Goal: Task Accomplishment & Management: Use online tool/utility

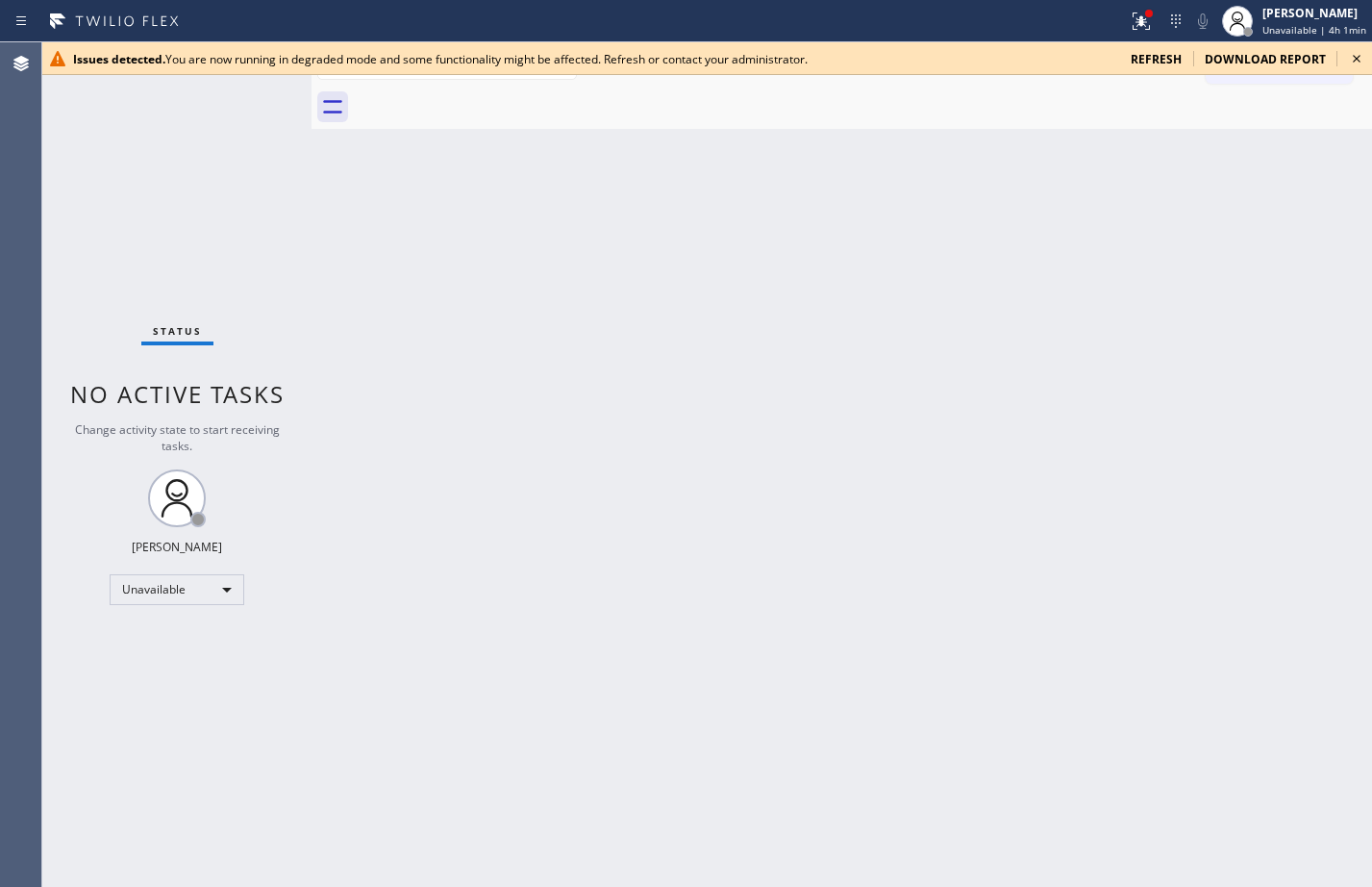
click at [1145, 59] on span "refresh" at bounding box center [1156, 59] width 51 height 16
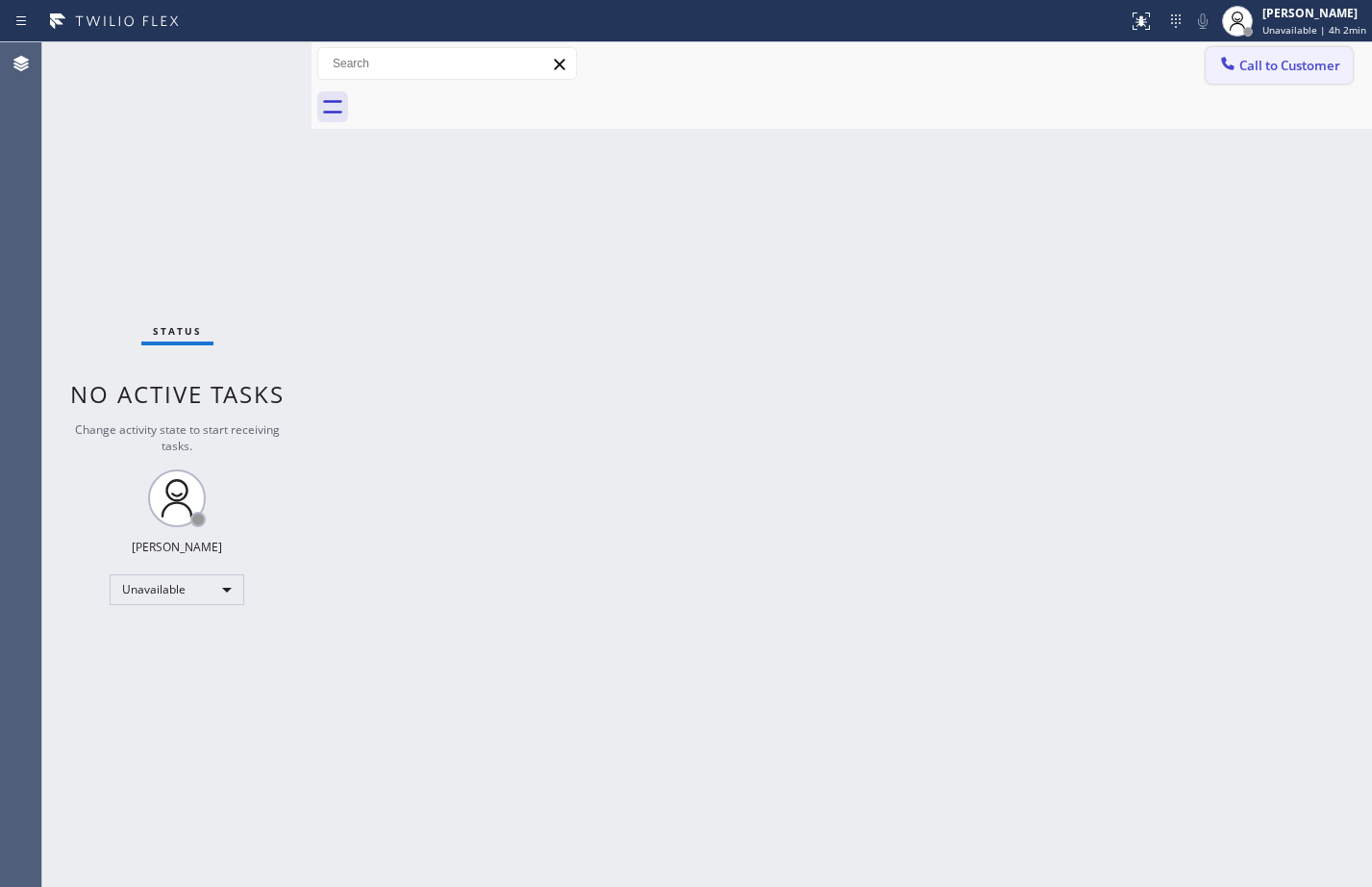
click at [1250, 74] on button "Call to Customer" at bounding box center [1279, 66] width 147 height 37
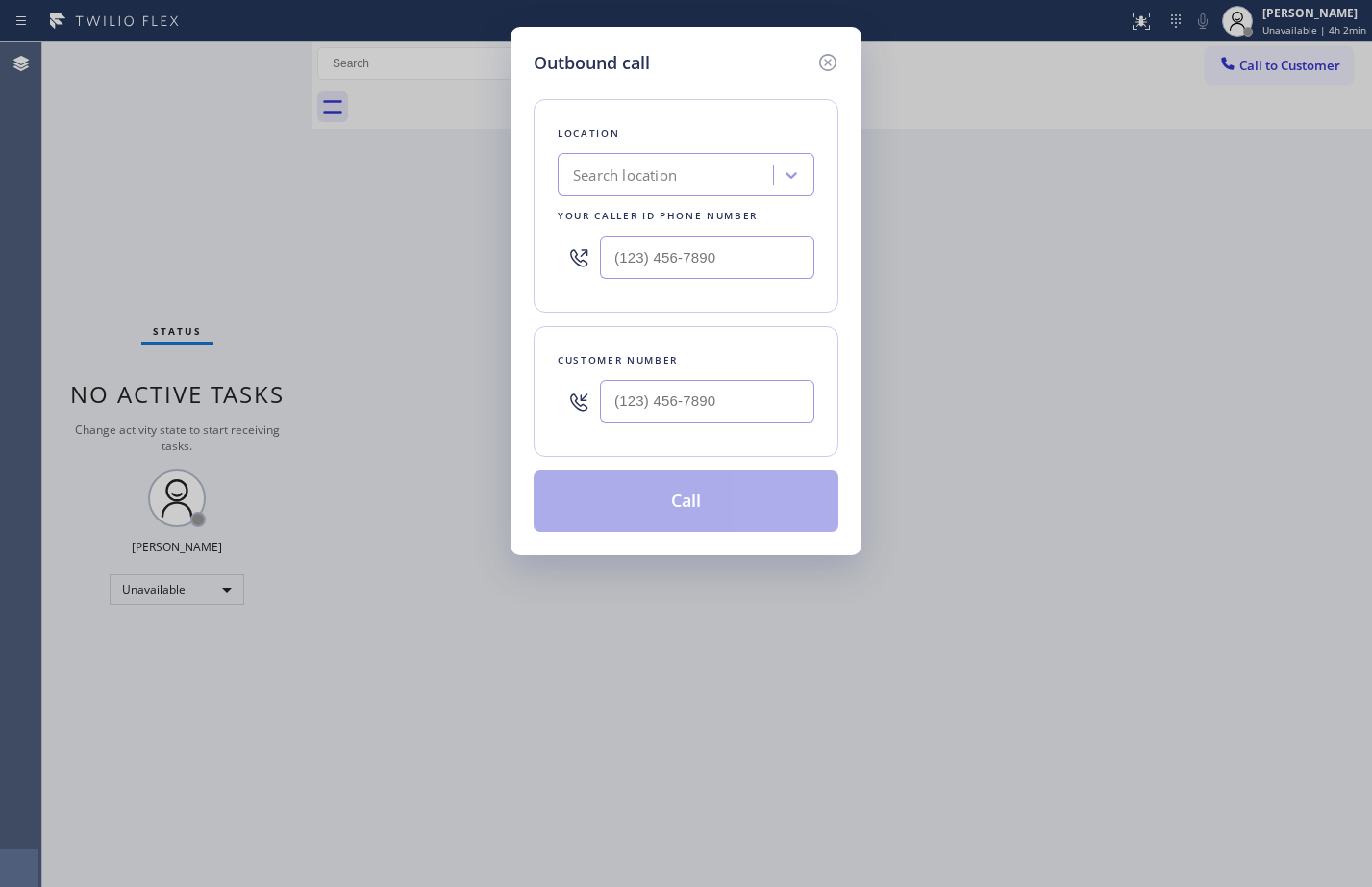
drag, startPoint x: 1329, startPoint y: 232, endPoint x: 1241, endPoint y: 232, distance: 88.0
click at [1329, 232] on div "Outbound call Location Search location Your caller id phone number Customer num…" at bounding box center [686, 443] width 1372 height 887
click at [703, 264] on input "(___) ___-____" at bounding box center [707, 257] width 214 height 43
paste input "855) 731-4952"
type input "(855) 731-4952"
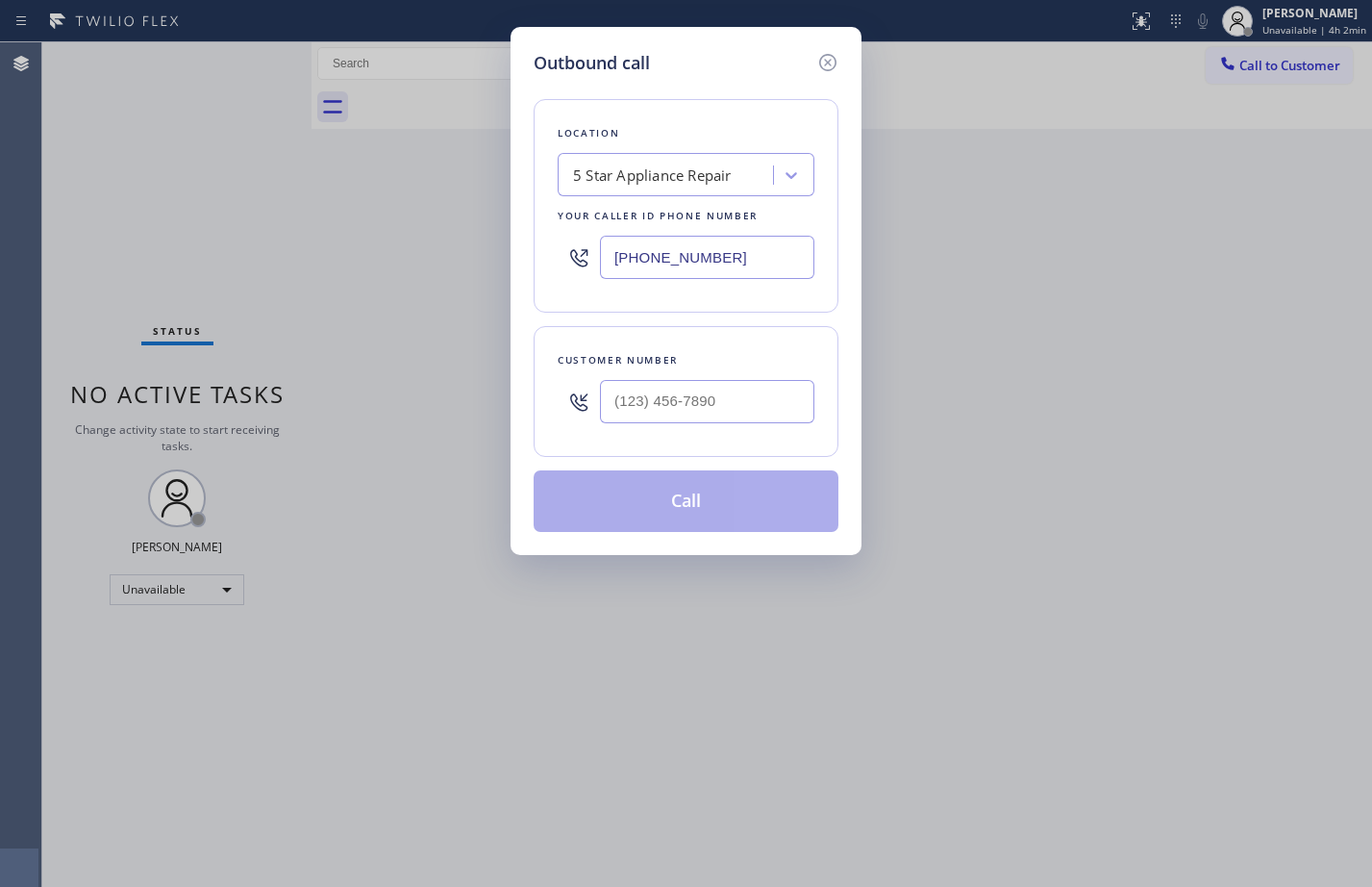
click at [688, 401] on input "text" at bounding box center [707, 402] width 214 height 43
paste input "602) 699-2223"
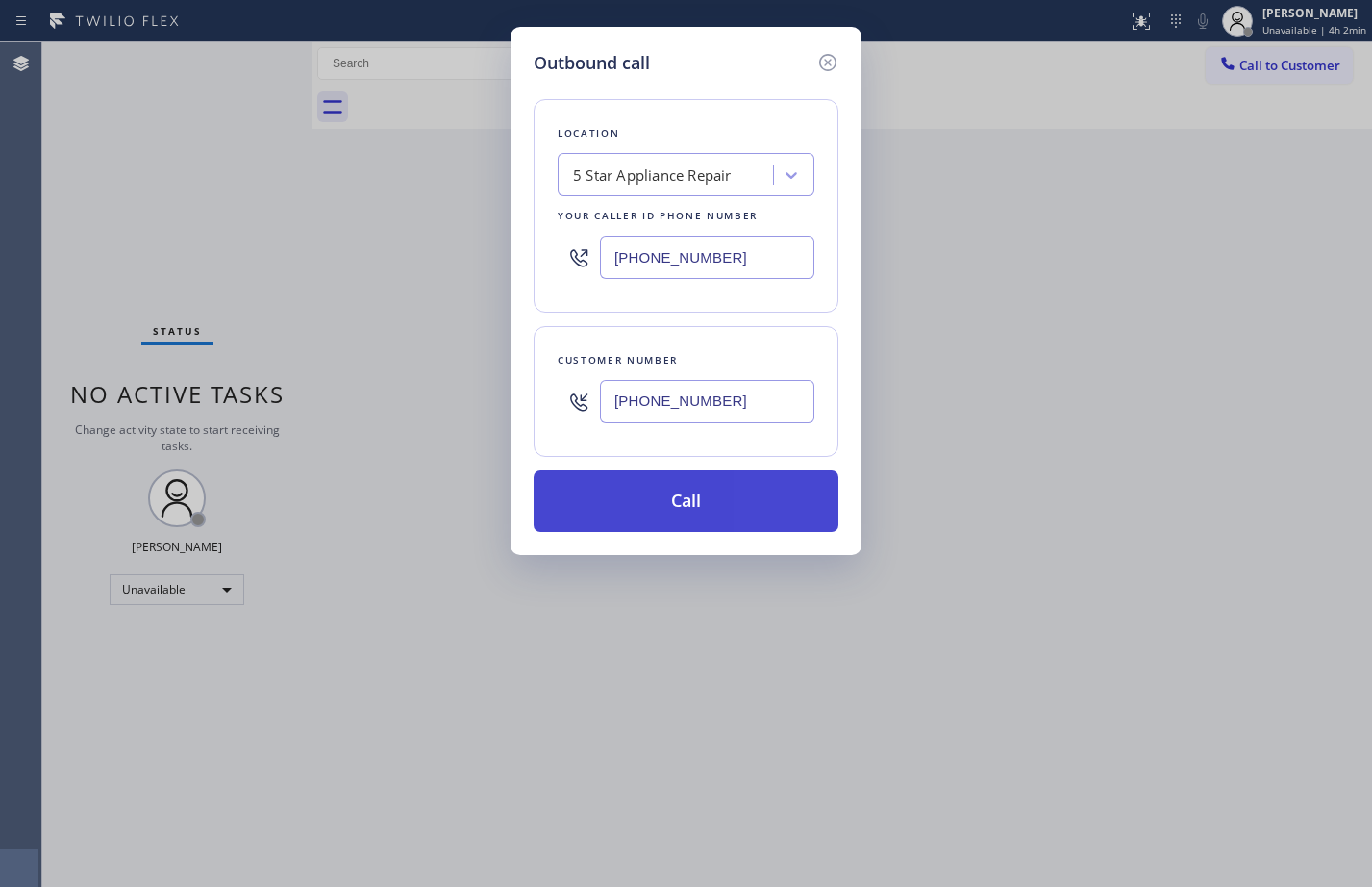
type input "(602) 699-2223"
click at [674, 500] on button "Call" at bounding box center [686, 501] width 305 height 62
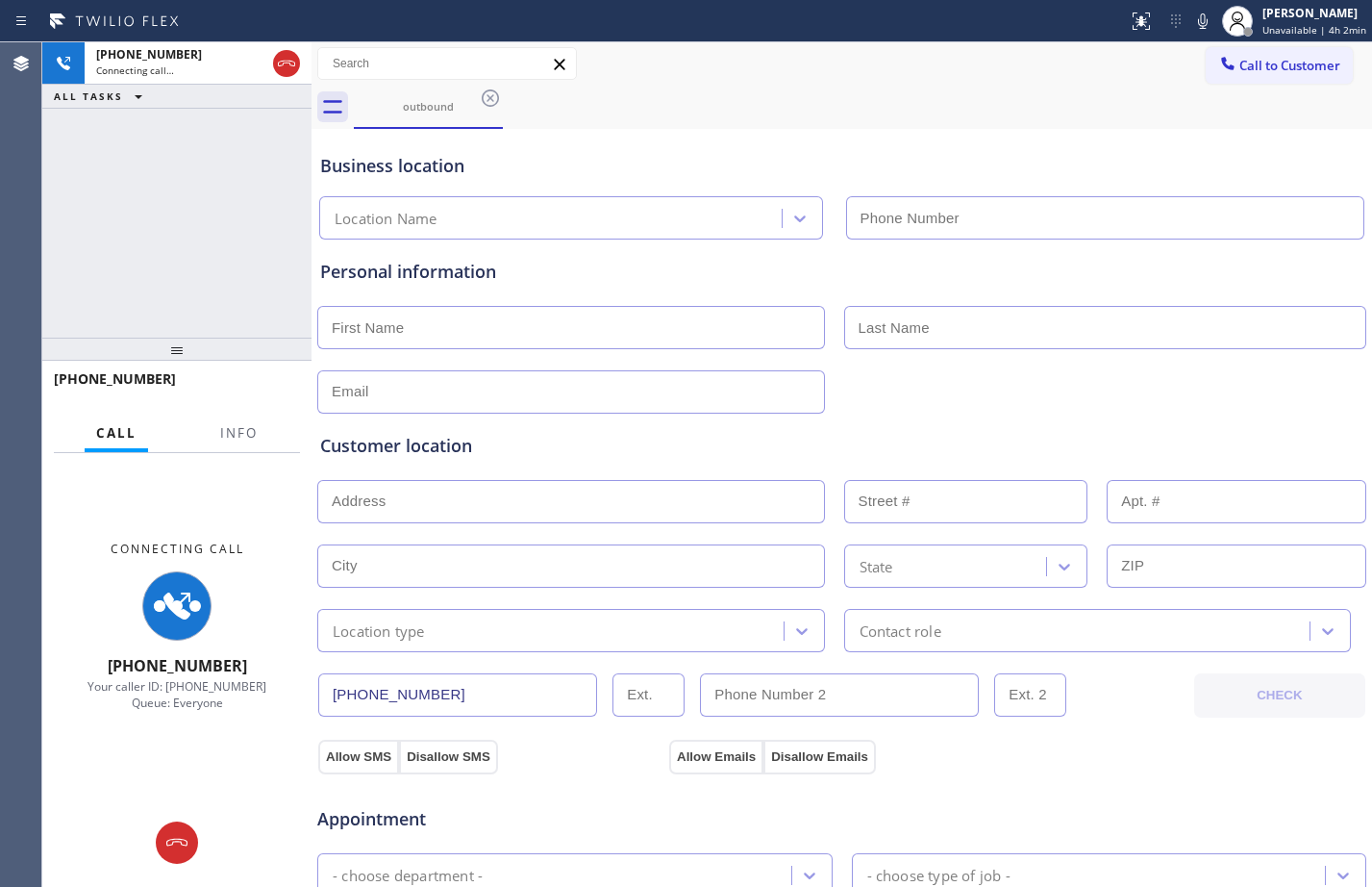
type input "(855) 731-4952"
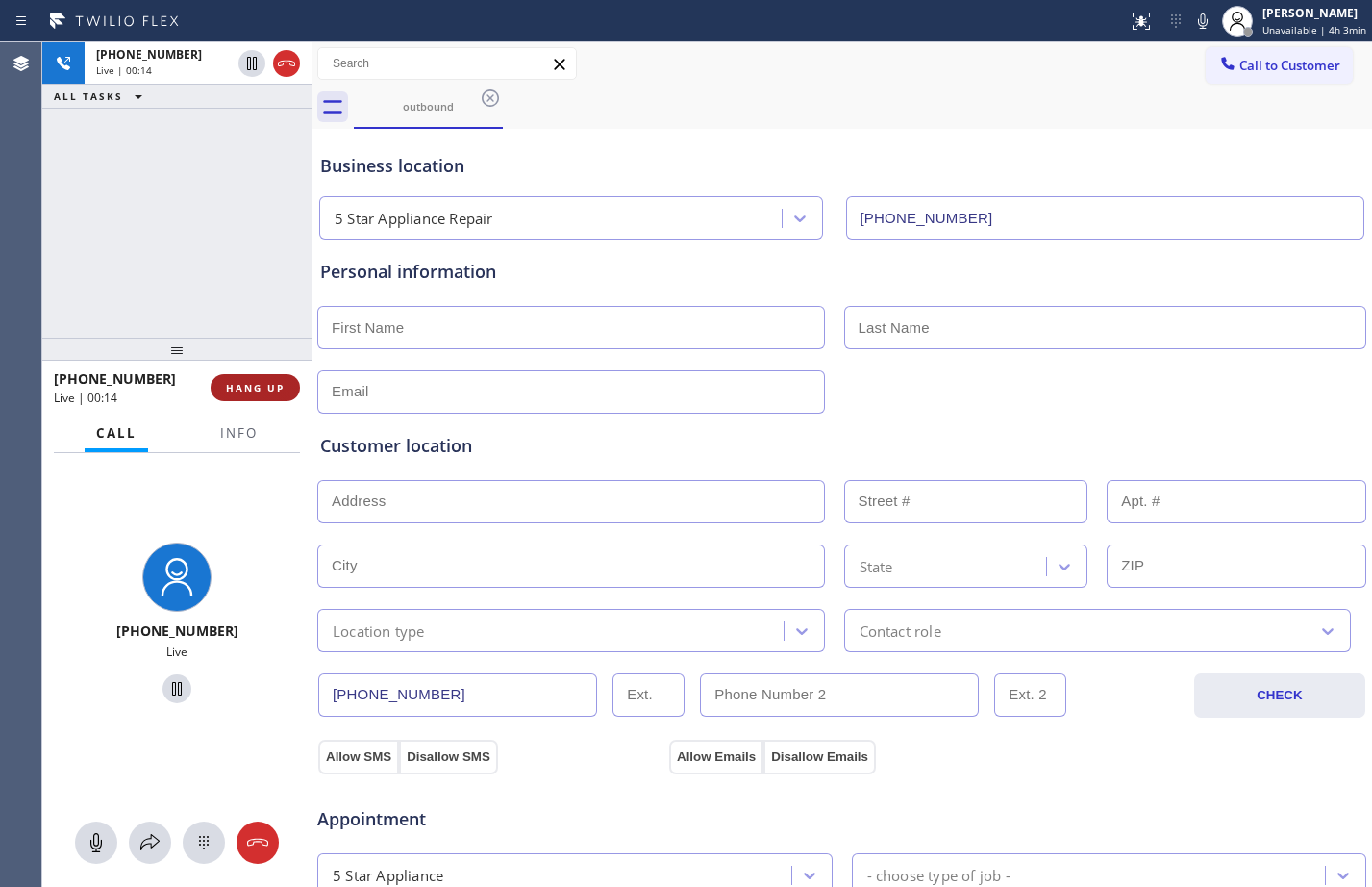
click at [253, 391] on span "HANG UP" at bounding box center [255, 388] width 59 height 14
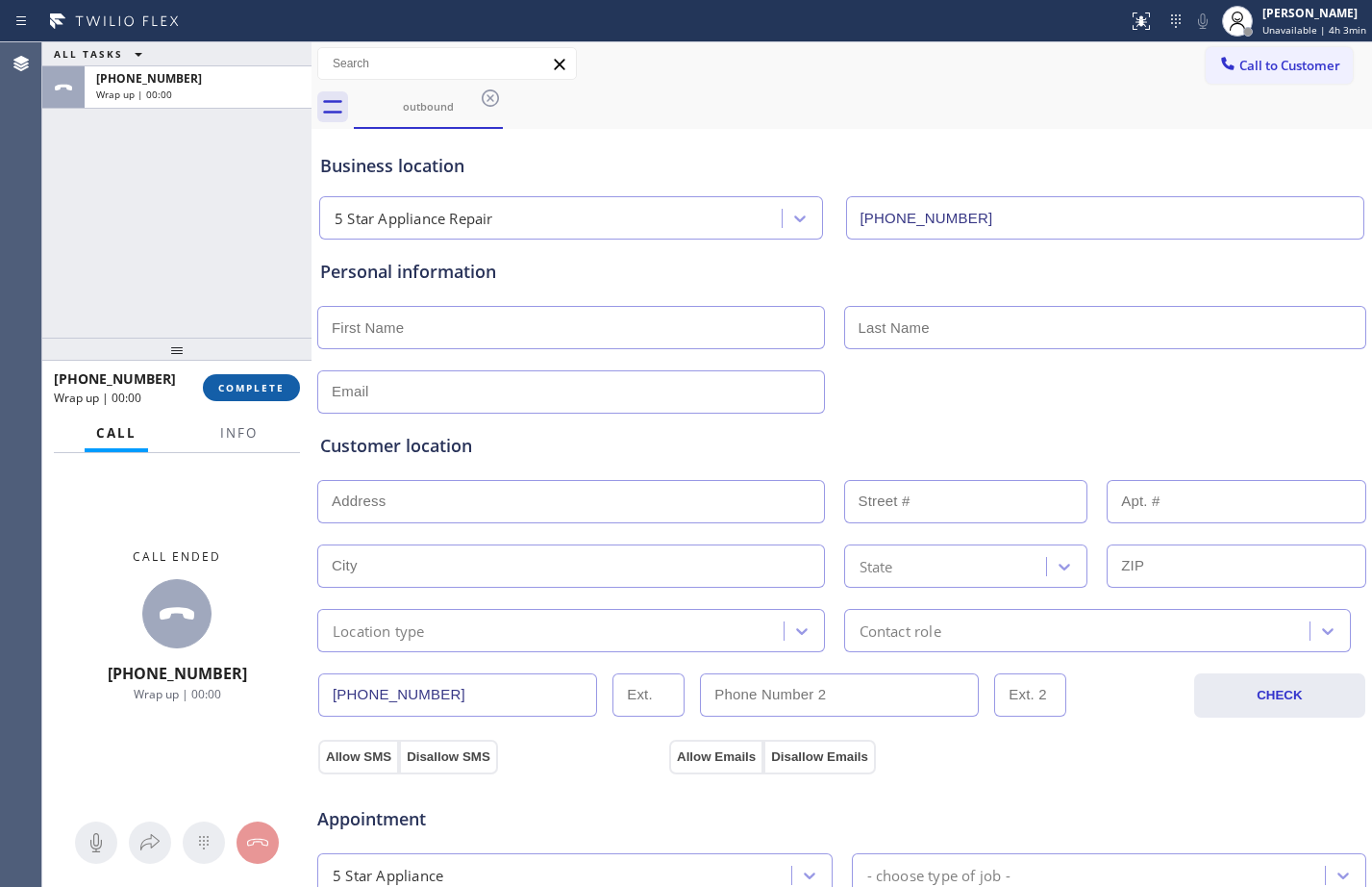
click at [255, 391] on span "COMPLETE" at bounding box center [251, 388] width 67 height 14
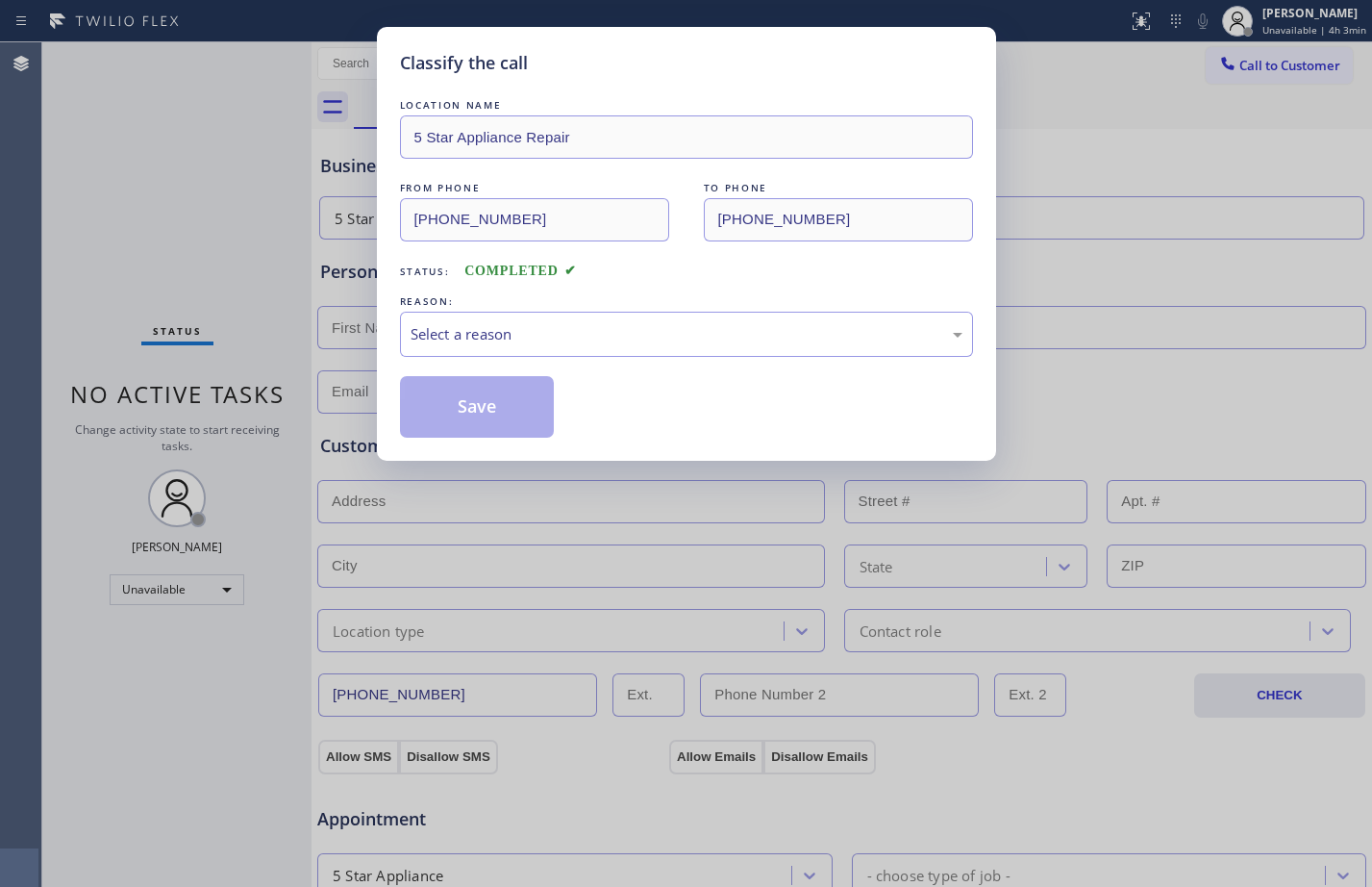
click at [485, 329] on div "Select a reason" at bounding box center [687, 334] width 552 height 22
click at [525, 333] on div "New Customer - Booked" at bounding box center [687, 334] width 552 height 22
click at [465, 396] on button "Save" at bounding box center [478, 407] width 154 height 62
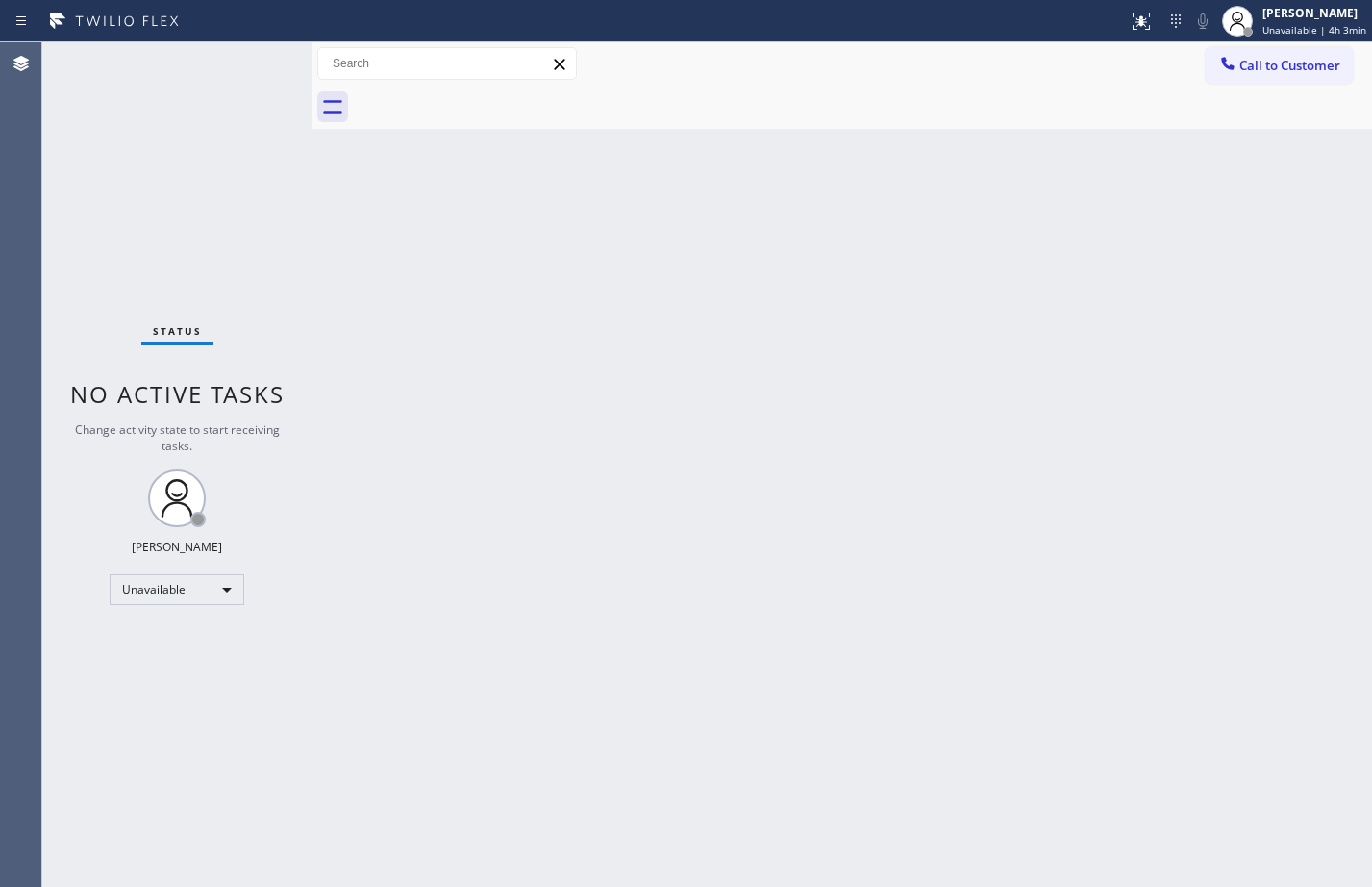
click at [1305, 67] on span "Call to Customer" at bounding box center [1290, 66] width 101 height 17
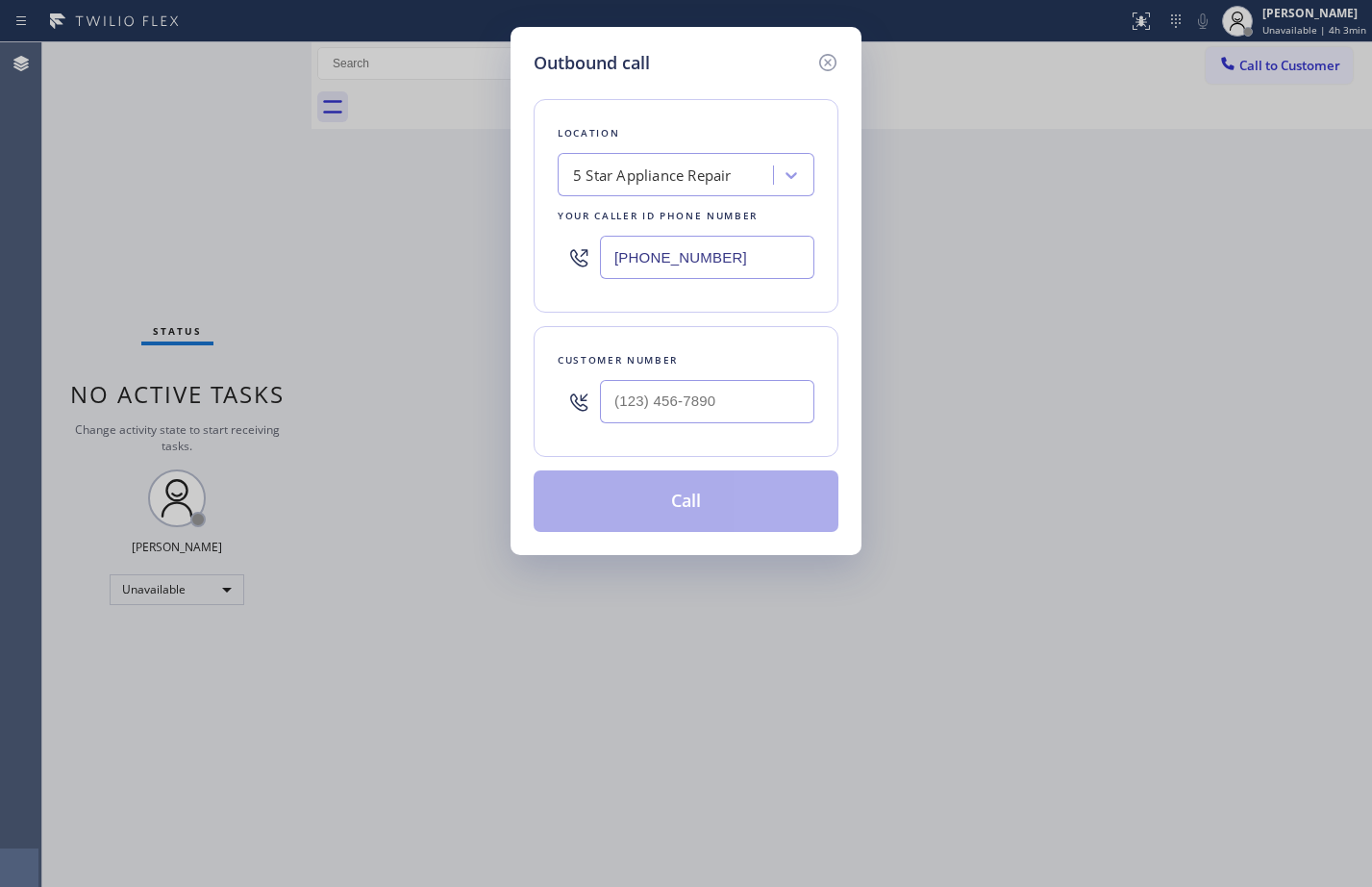
click at [708, 404] on input "text" at bounding box center [707, 402] width 214 height 43
paste input "602) 699-2223"
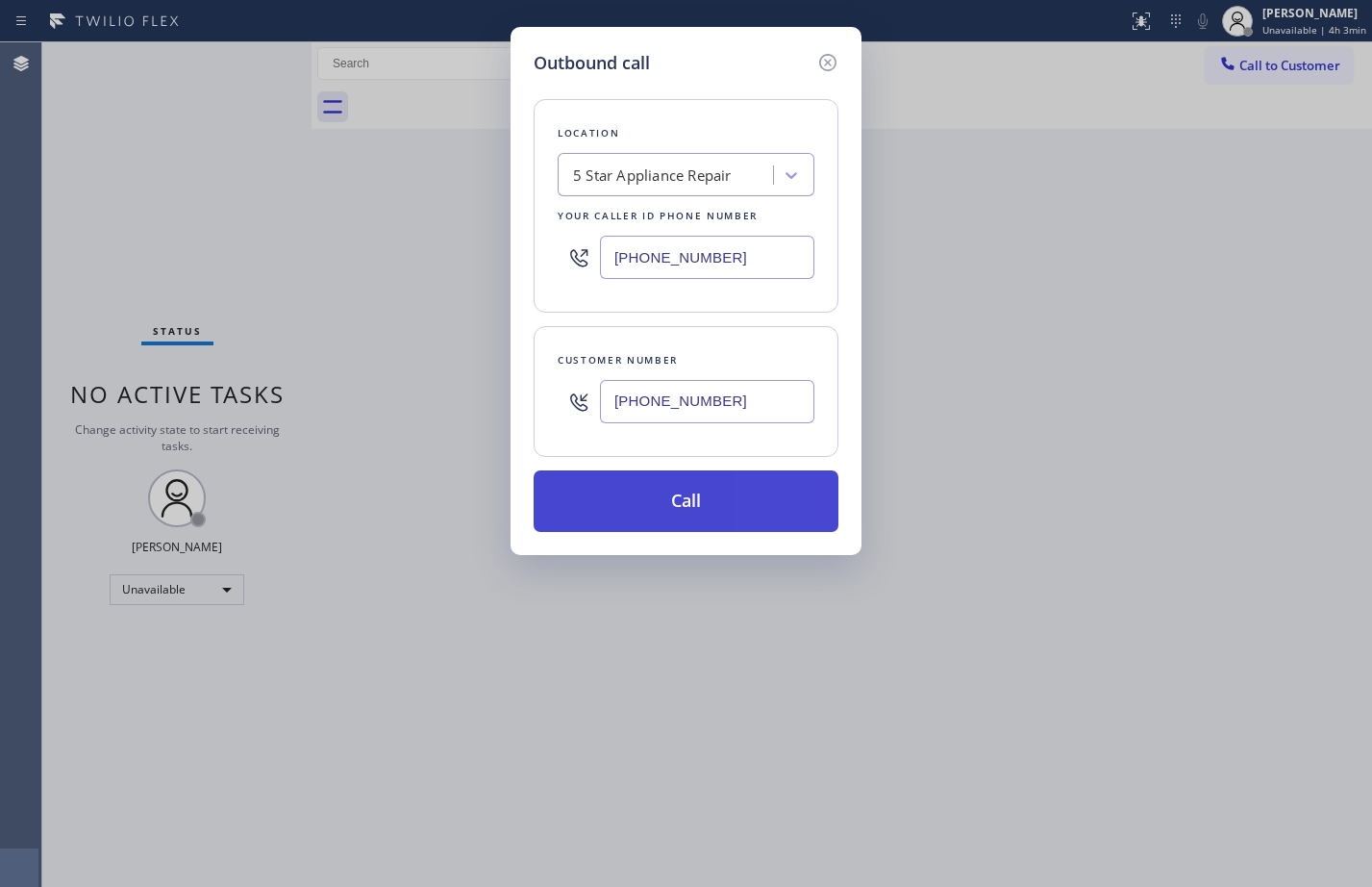
type input "(602) 699-2223"
click at [700, 501] on button "Call" at bounding box center [686, 501] width 305 height 62
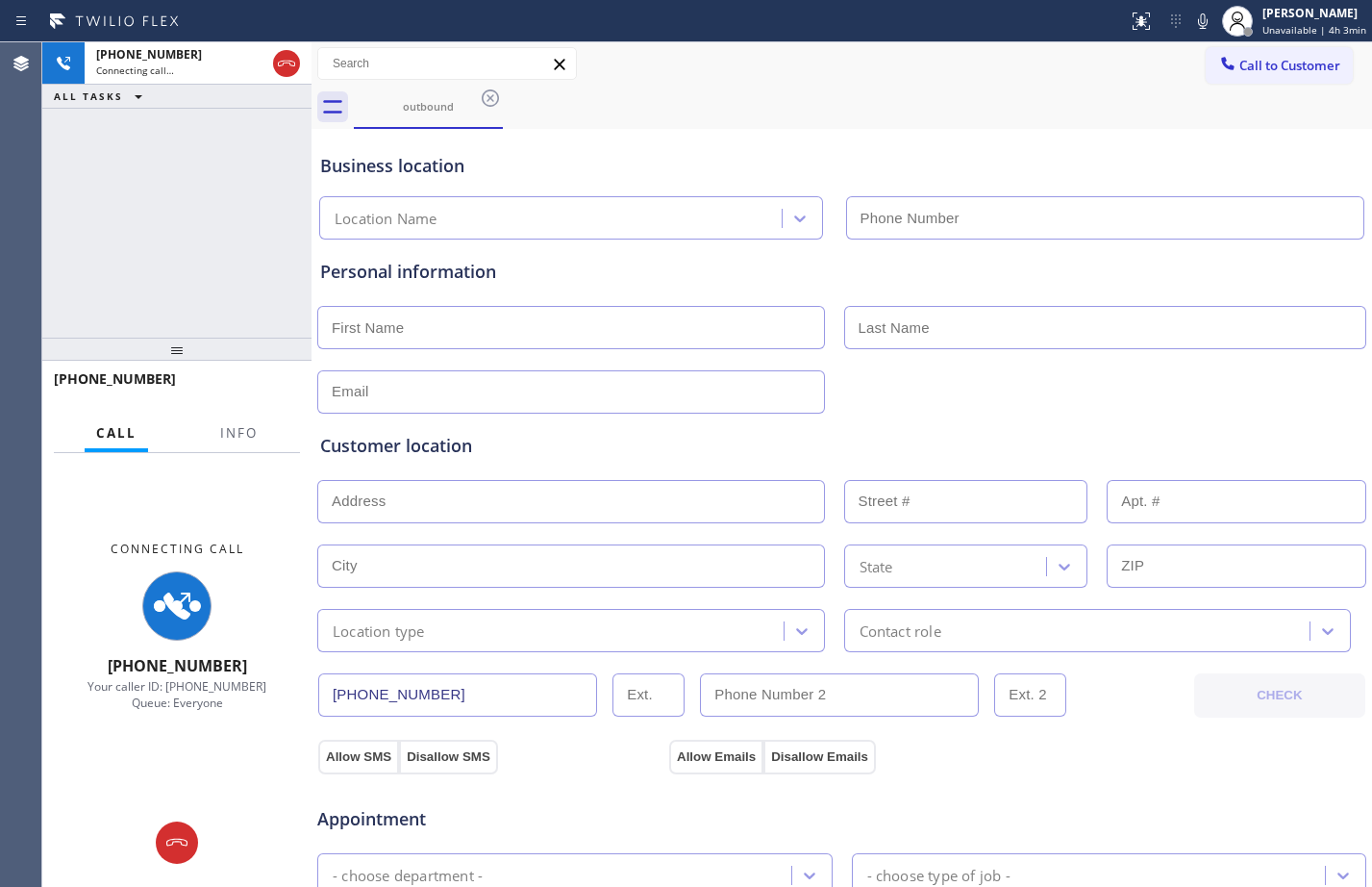
type input "(855) 731-4952"
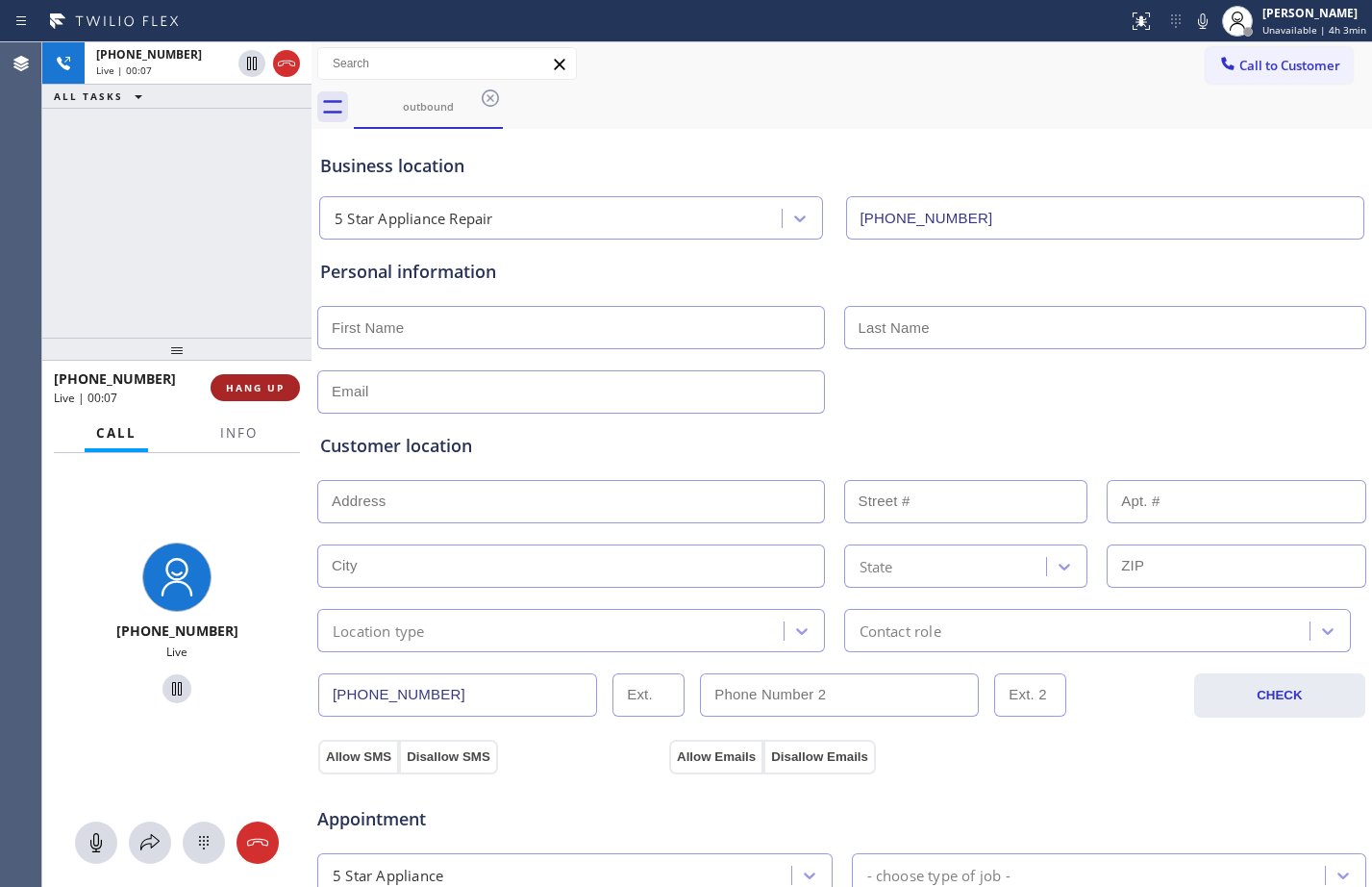
click at [264, 382] on span "HANG UP" at bounding box center [255, 388] width 59 height 14
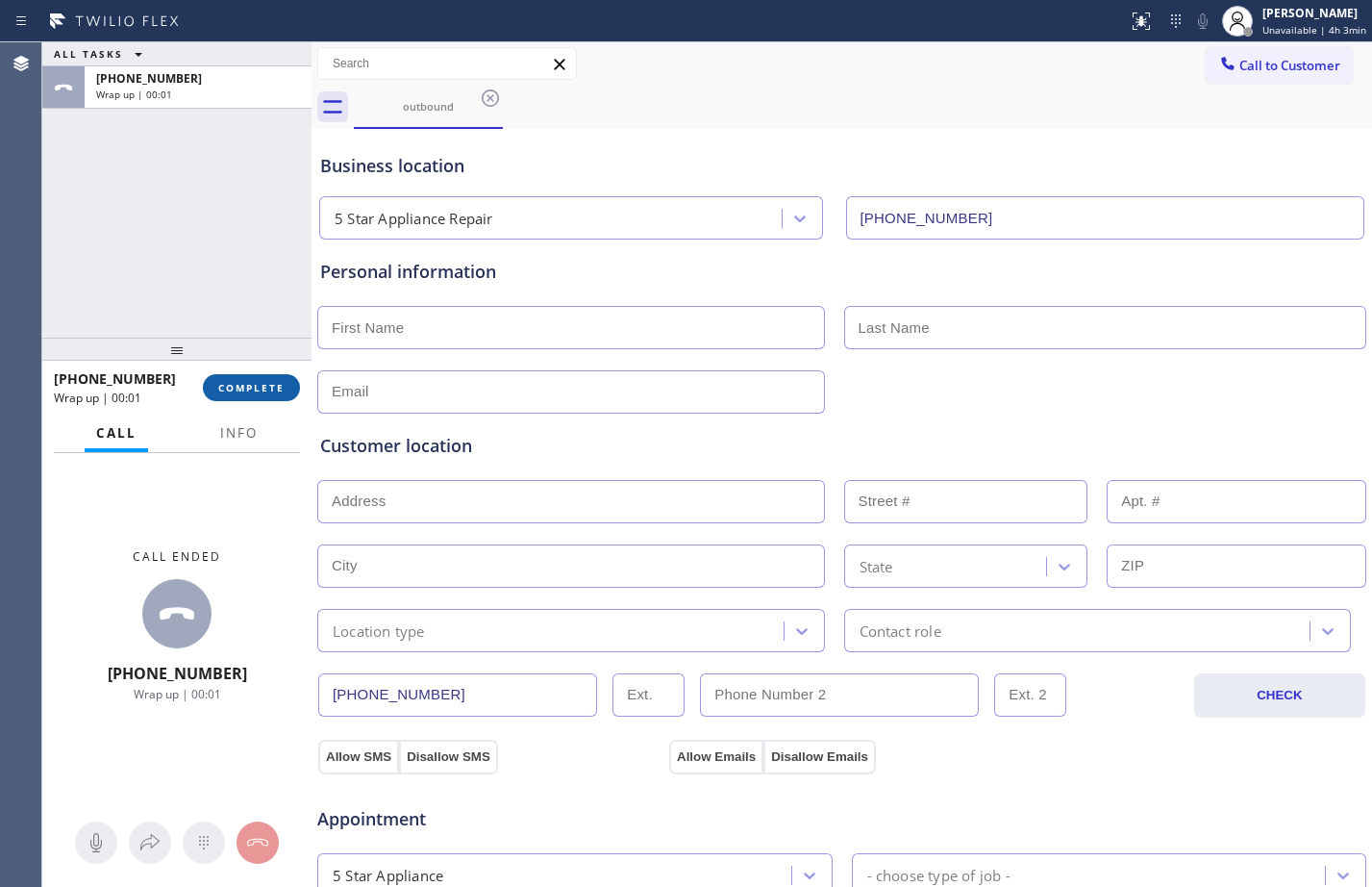
click at [264, 382] on span "COMPLETE" at bounding box center [251, 388] width 67 height 14
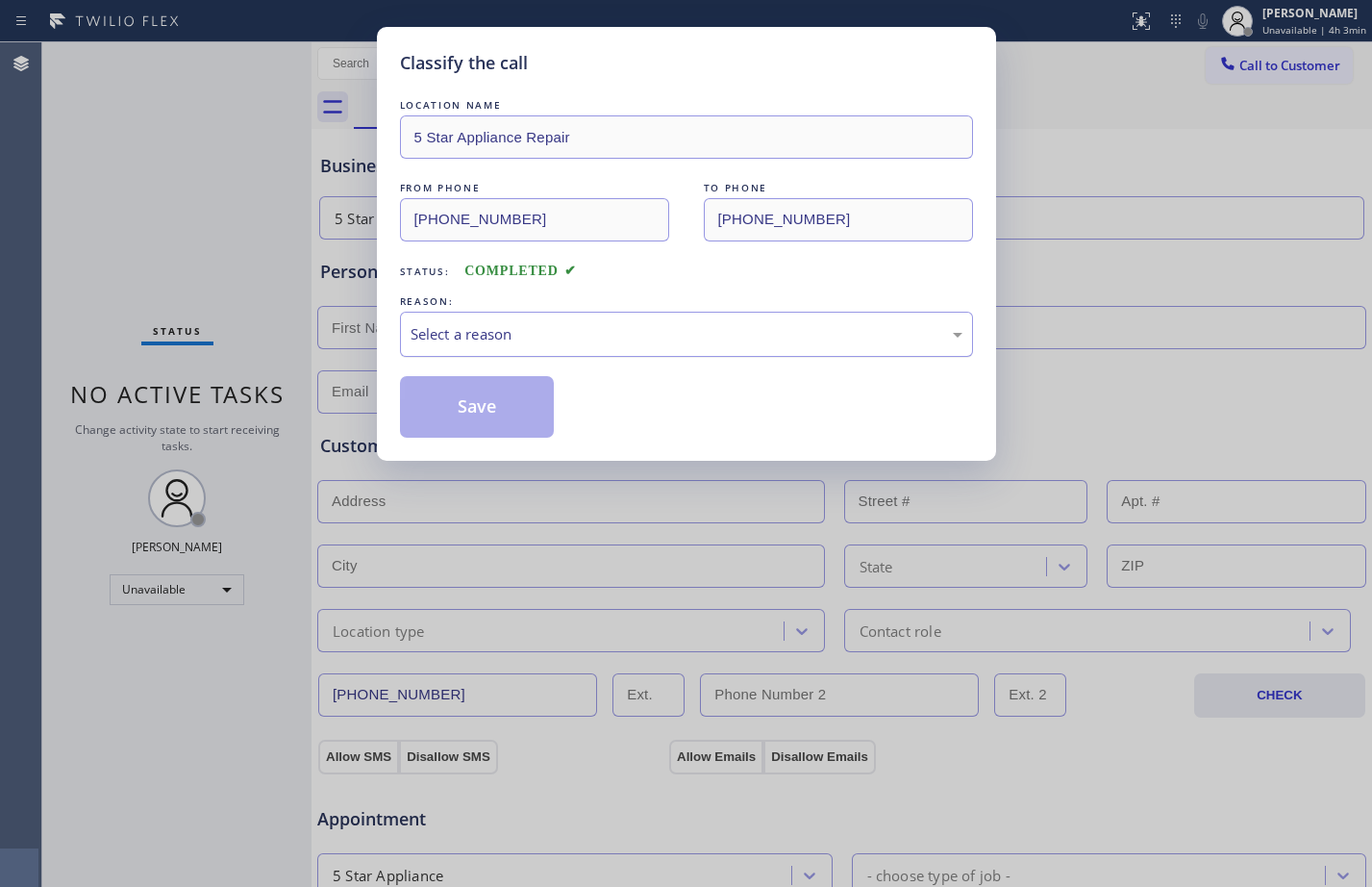
click at [469, 333] on div "Select a reason" at bounding box center [687, 334] width 552 height 22
click at [505, 413] on button "Save" at bounding box center [478, 407] width 154 height 62
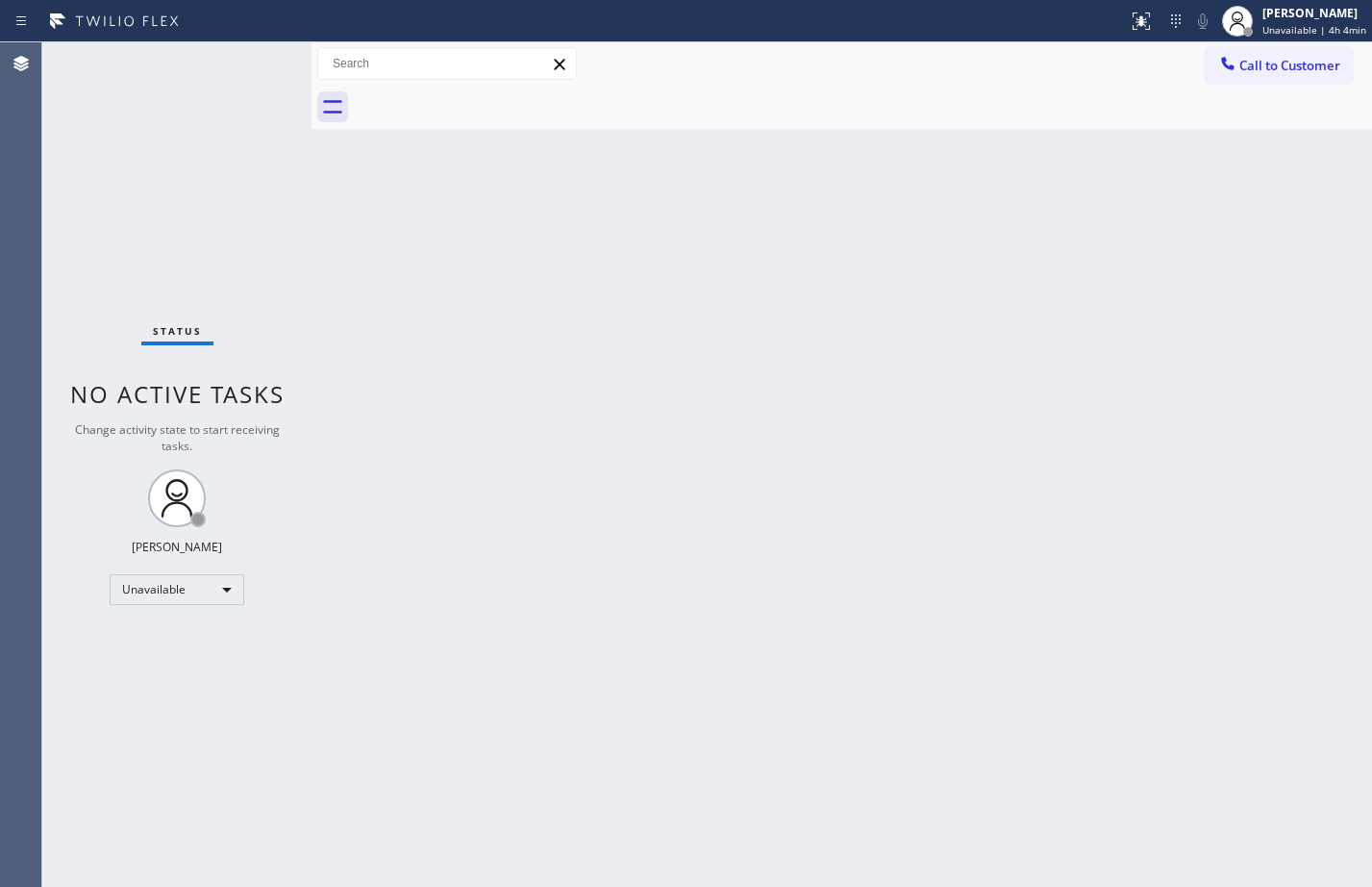
drag, startPoint x: 1312, startPoint y: 57, endPoint x: 1265, endPoint y: 79, distance: 51.9
click at [1312, 57] on span "Call to Customer" at bounding box center [1290, 66] width 101 height 17
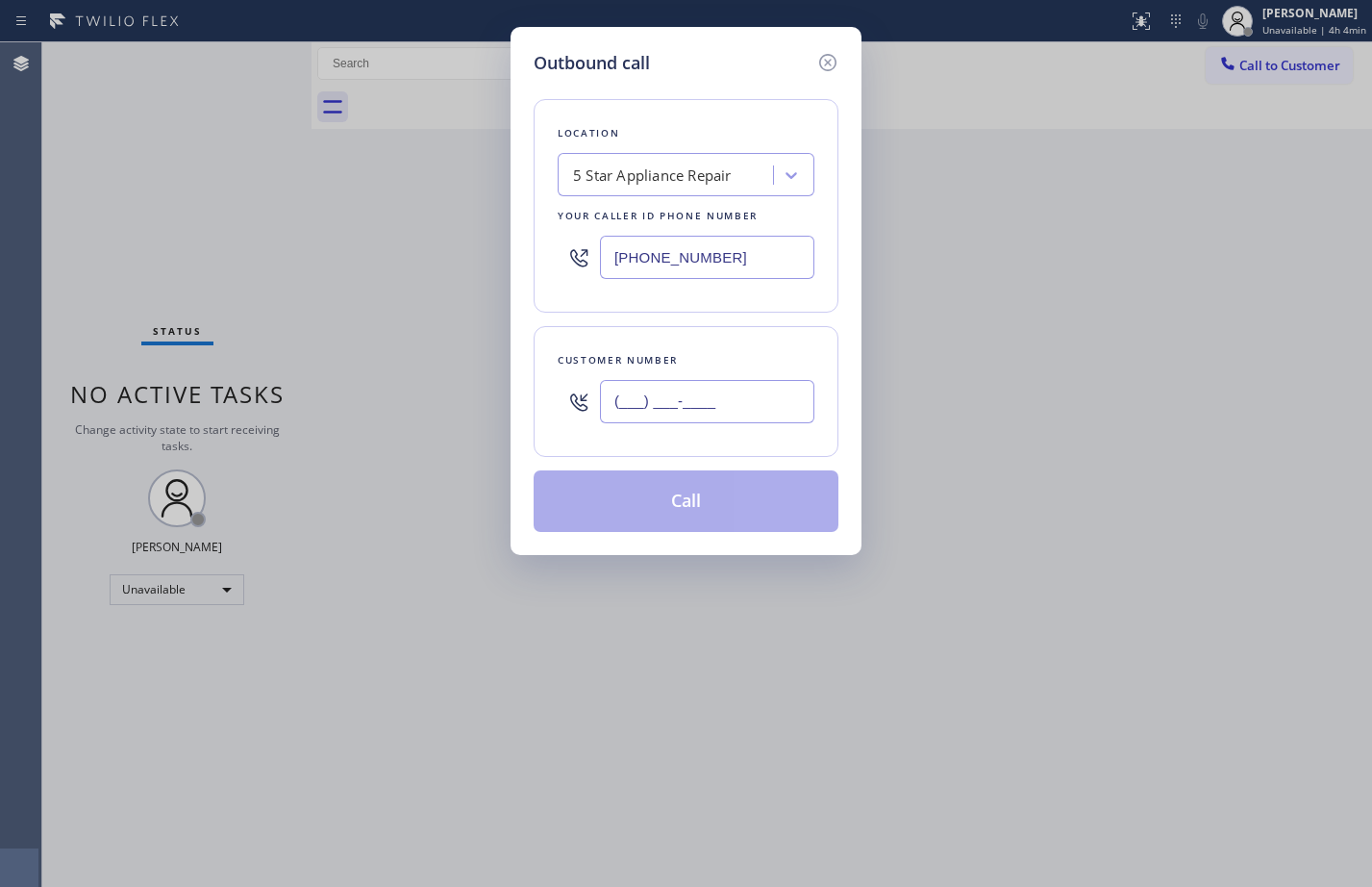
click at [652, 407] on input "(___) ___-____" at bounding box center [707, 402] width 214 height 43
paste input "602) 699-2223"
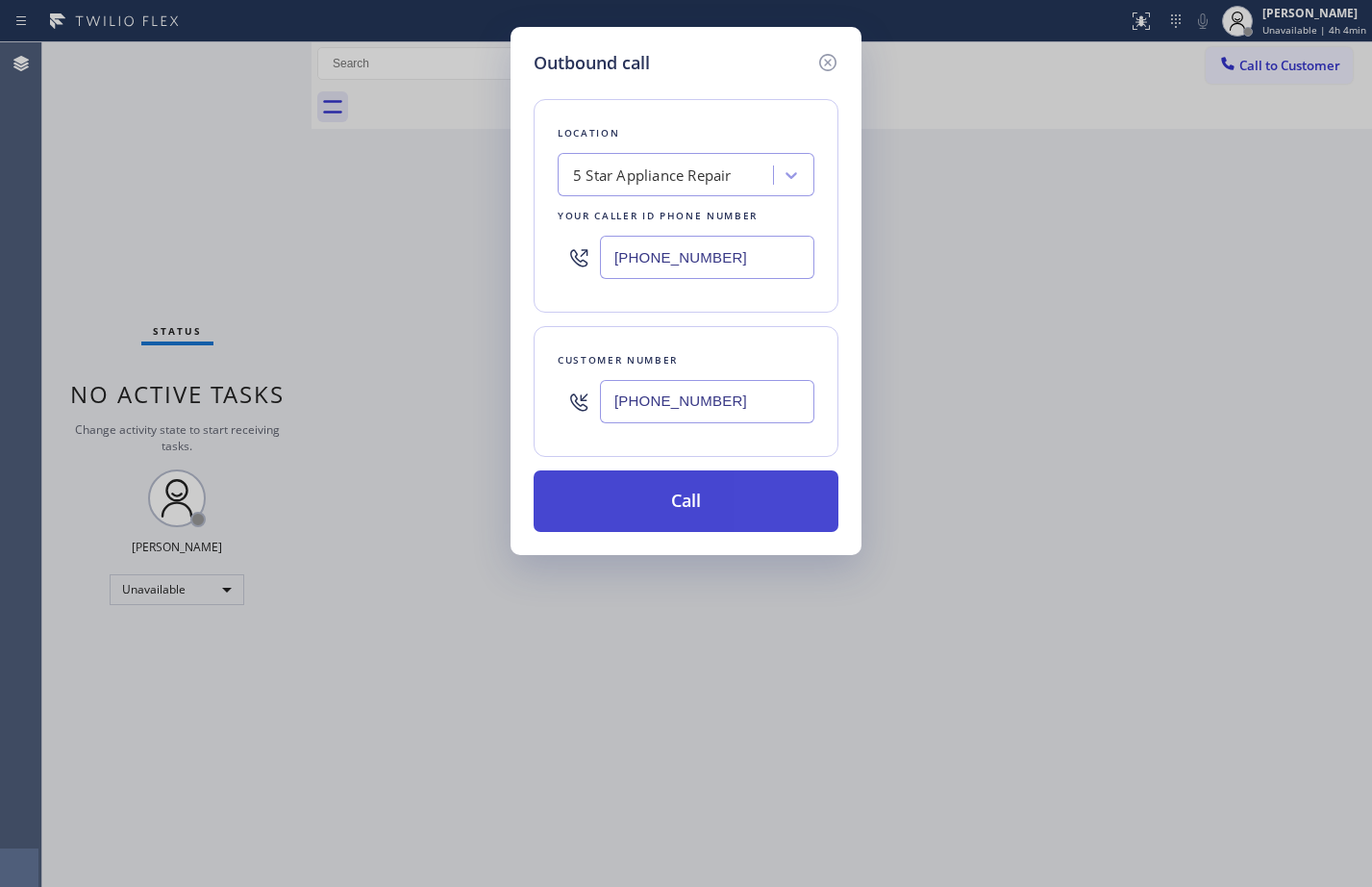
type input "(602) 699-2223"
click at [638, 494] on button "Call" at bounding box center [686, 501] width 305 height 62
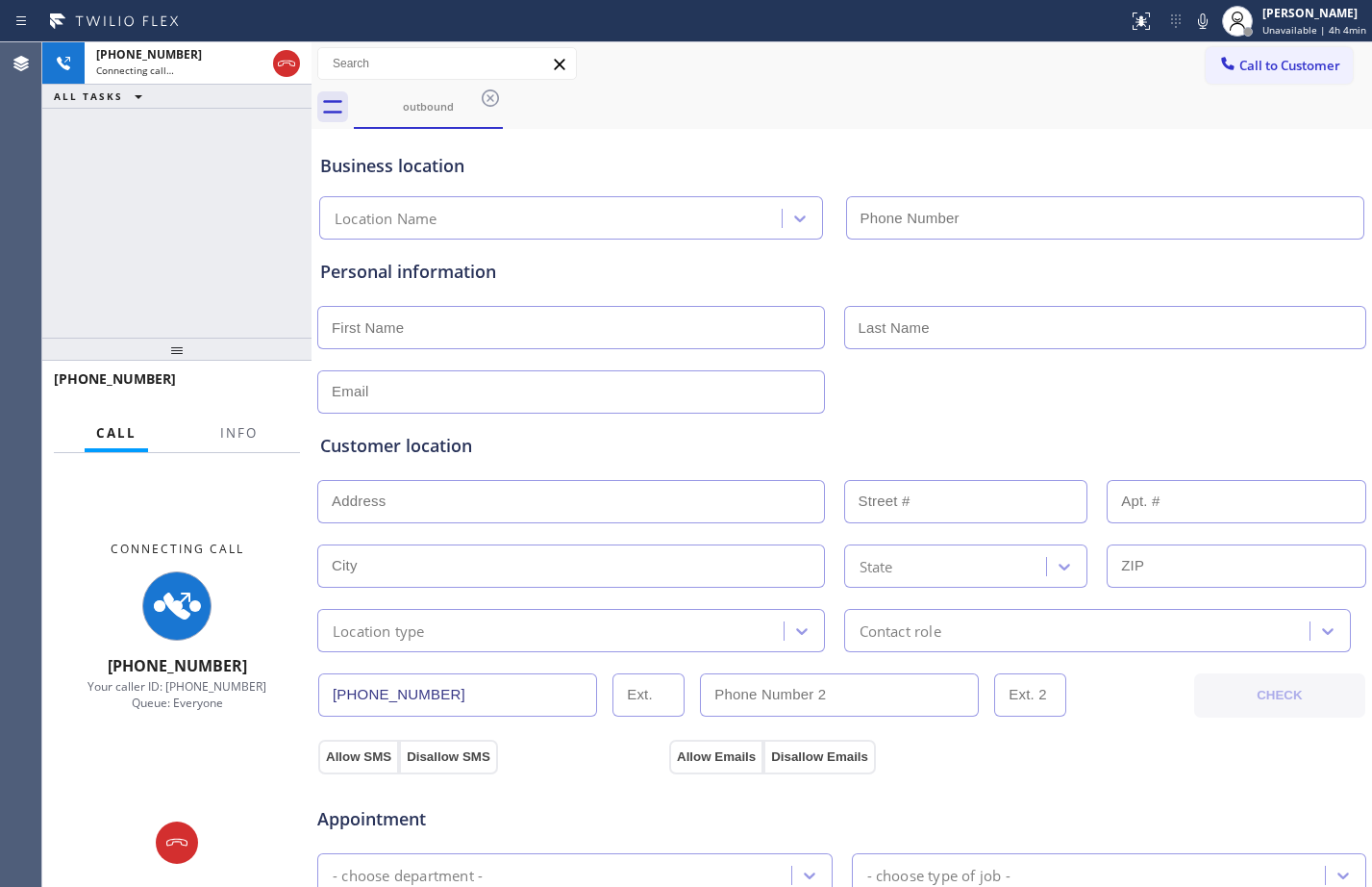
type input "(855) 731-4952"
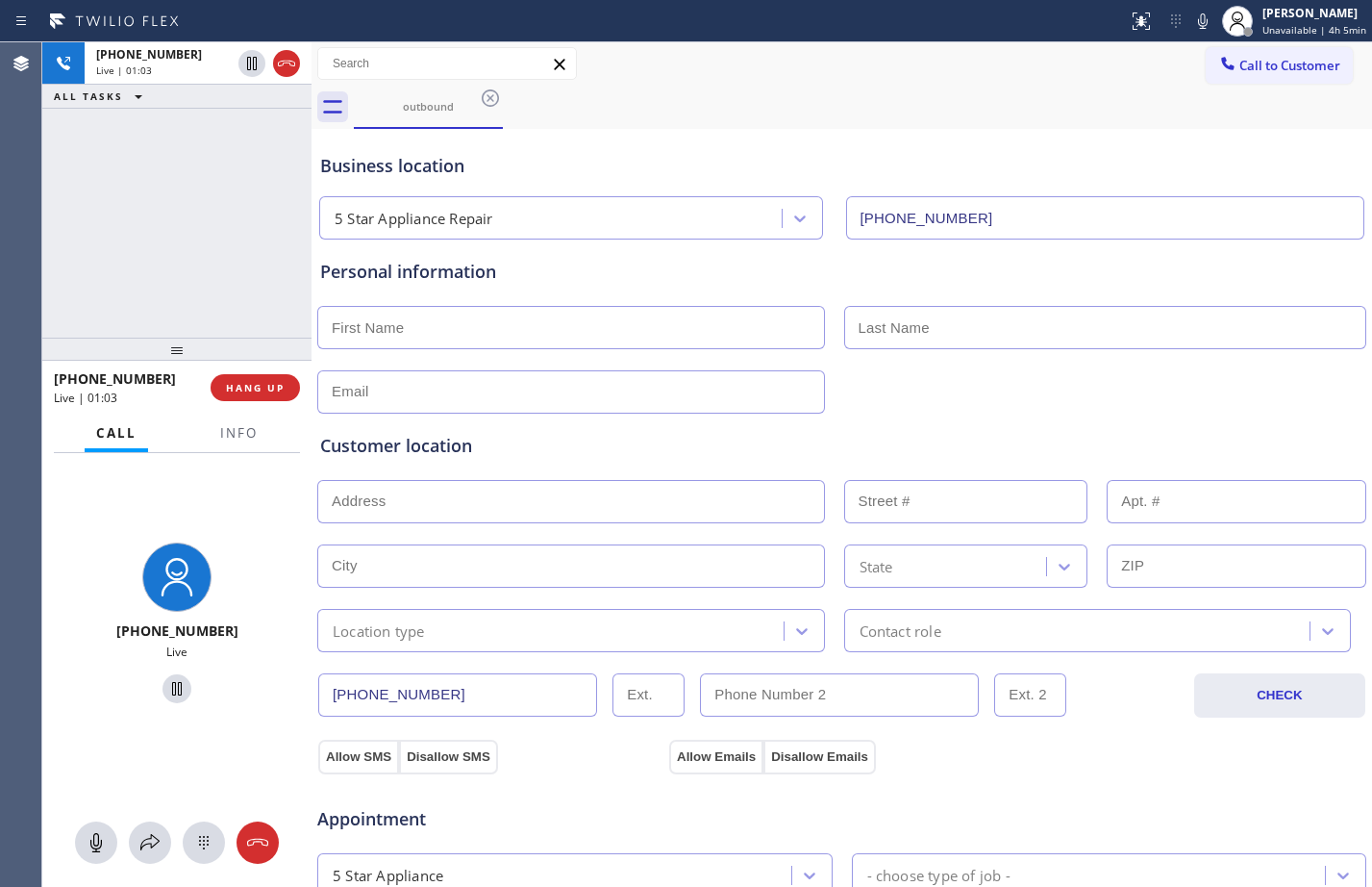
click at [1140, 159] on div "Business location" at bounding box center [841, 165] width 1043 height 26
click at [1133, 427] on div "Customer location >> ADD NEW ADDRESS << + NEW ADDRESS State Location type Conta…" at bounding box center [841, 533] width 1051 height 238
click at [240, 424] on button "Info" at bounding box center [238, 433] width 61 height 38
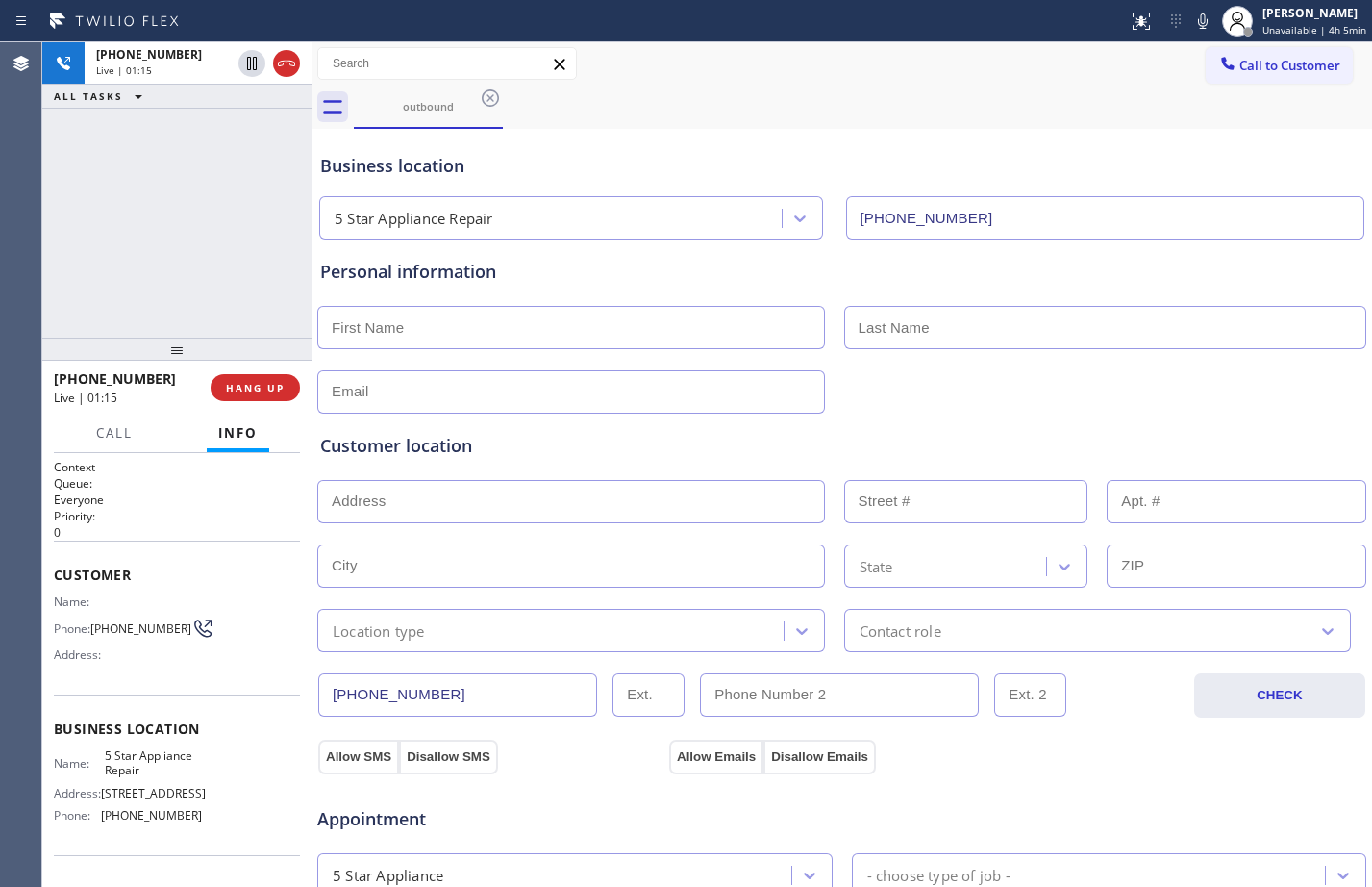
scroll to position [126, 0]
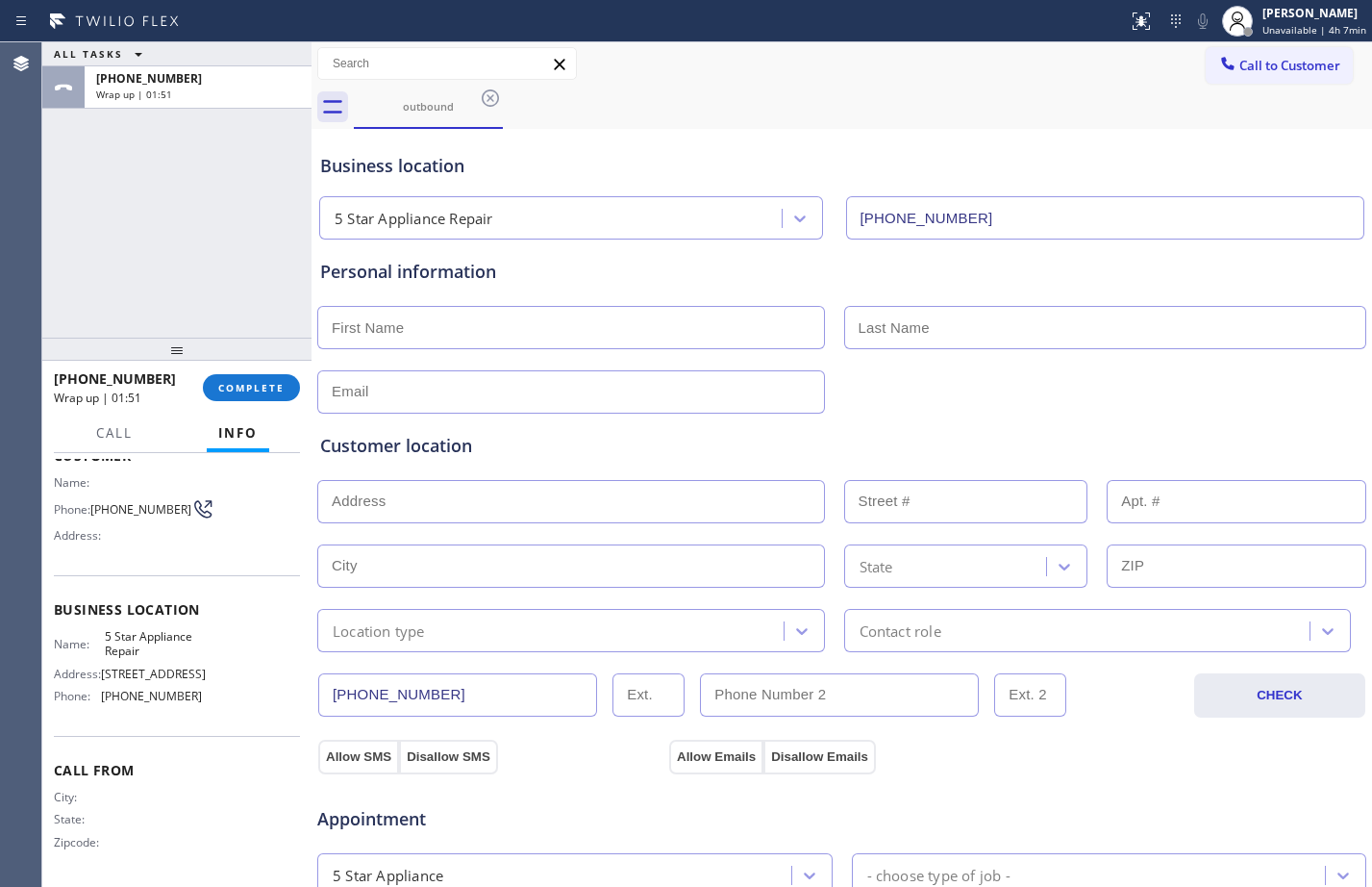
click at [279, 374] on div "+16026992223 Wrap up | 01:51 COMPLETE" at bounding box center [177, 388] width 246 height 50
click at [267, 384] on span "COMPLETE" at bounding box center [251, 388] width 67 height 14
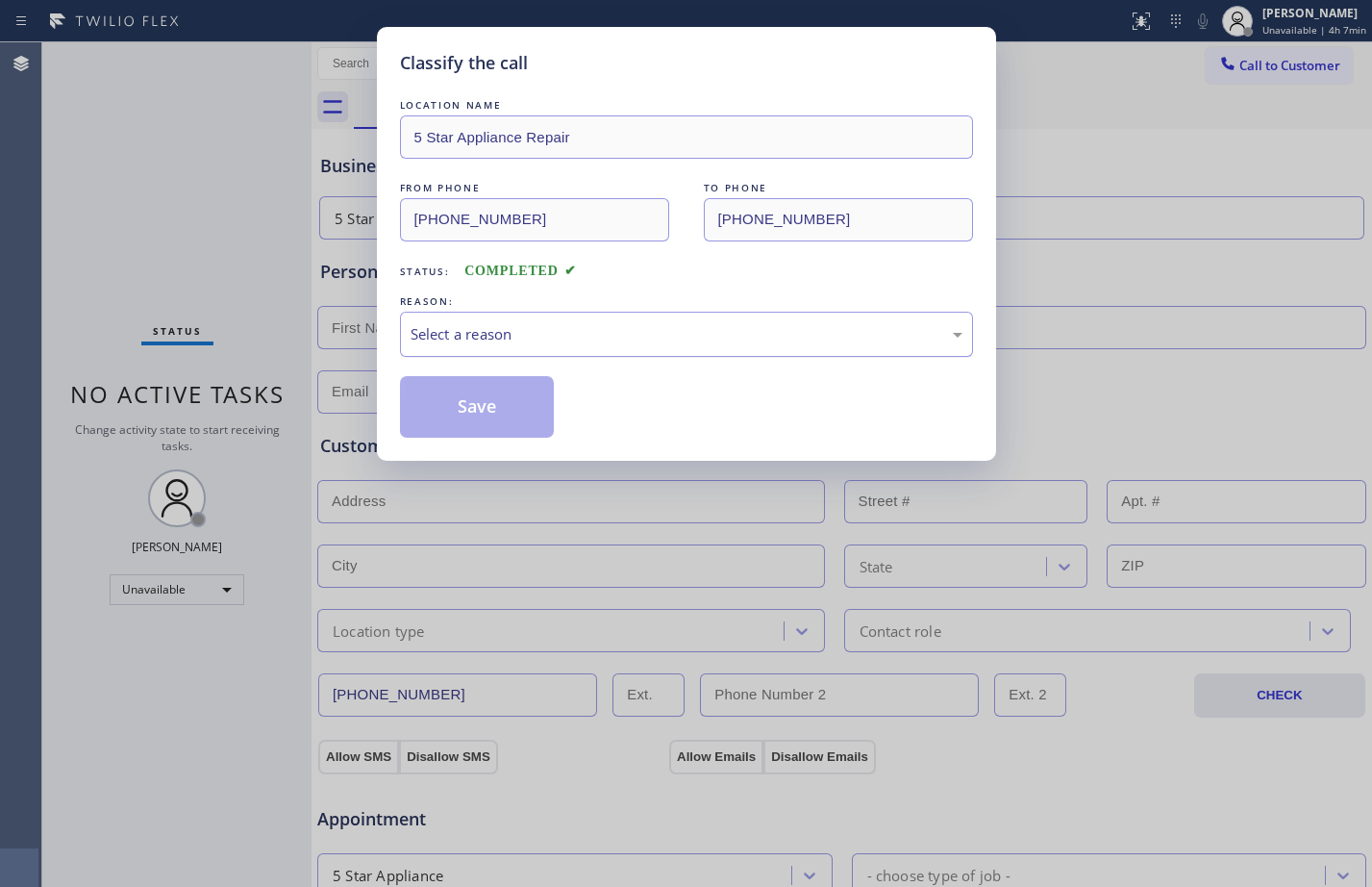
click at [470, 325] on div "Select a reason" at bounding box center [687, 334] width 552 height 22
click at [478, 396] on button "Save" at bounding box center [478, 407] width 154 height 62
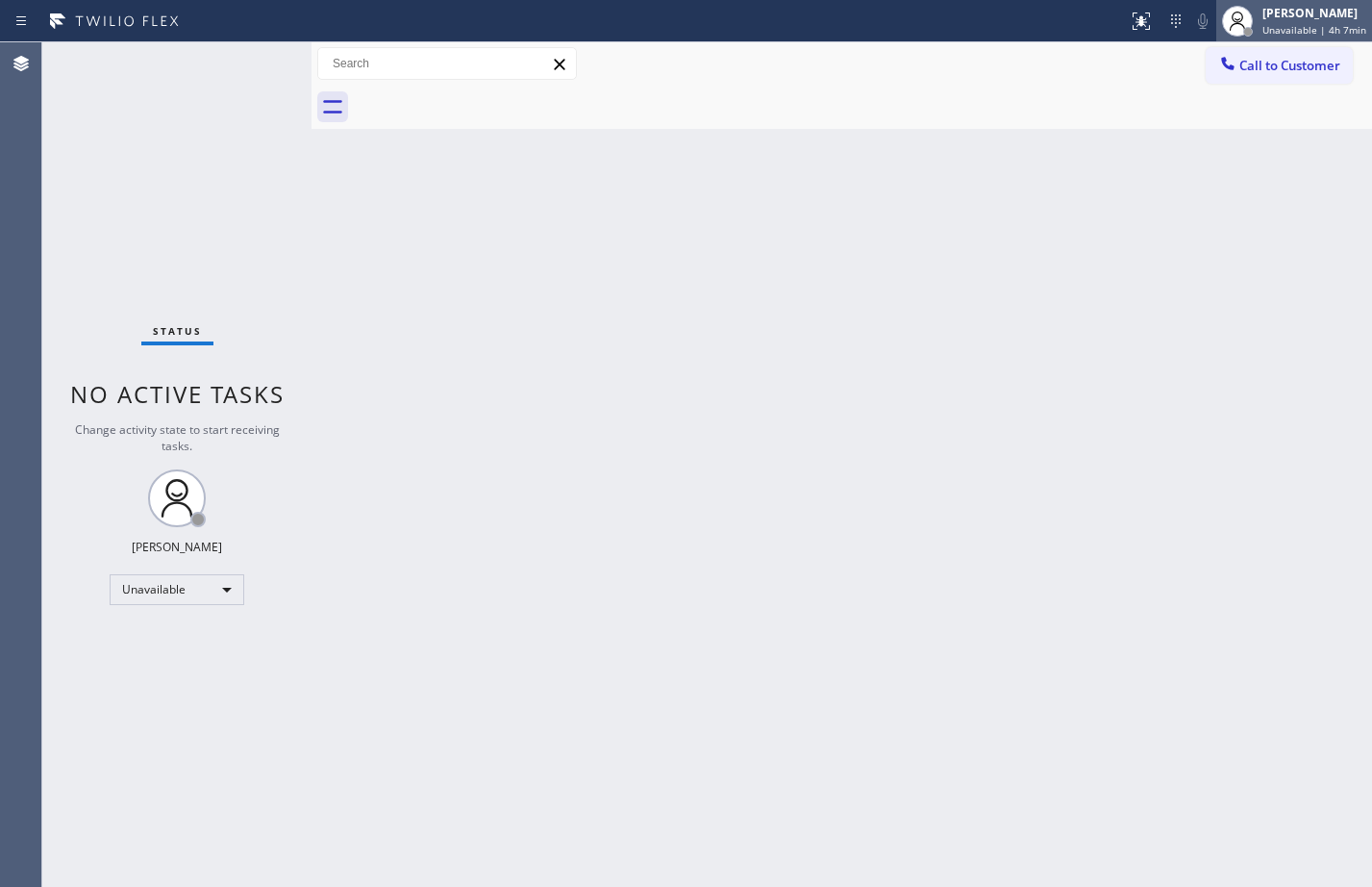
click at [1292, 20] on div "[PERSON_NAME]" at bounding box center [1315, 13] width 104 height 16
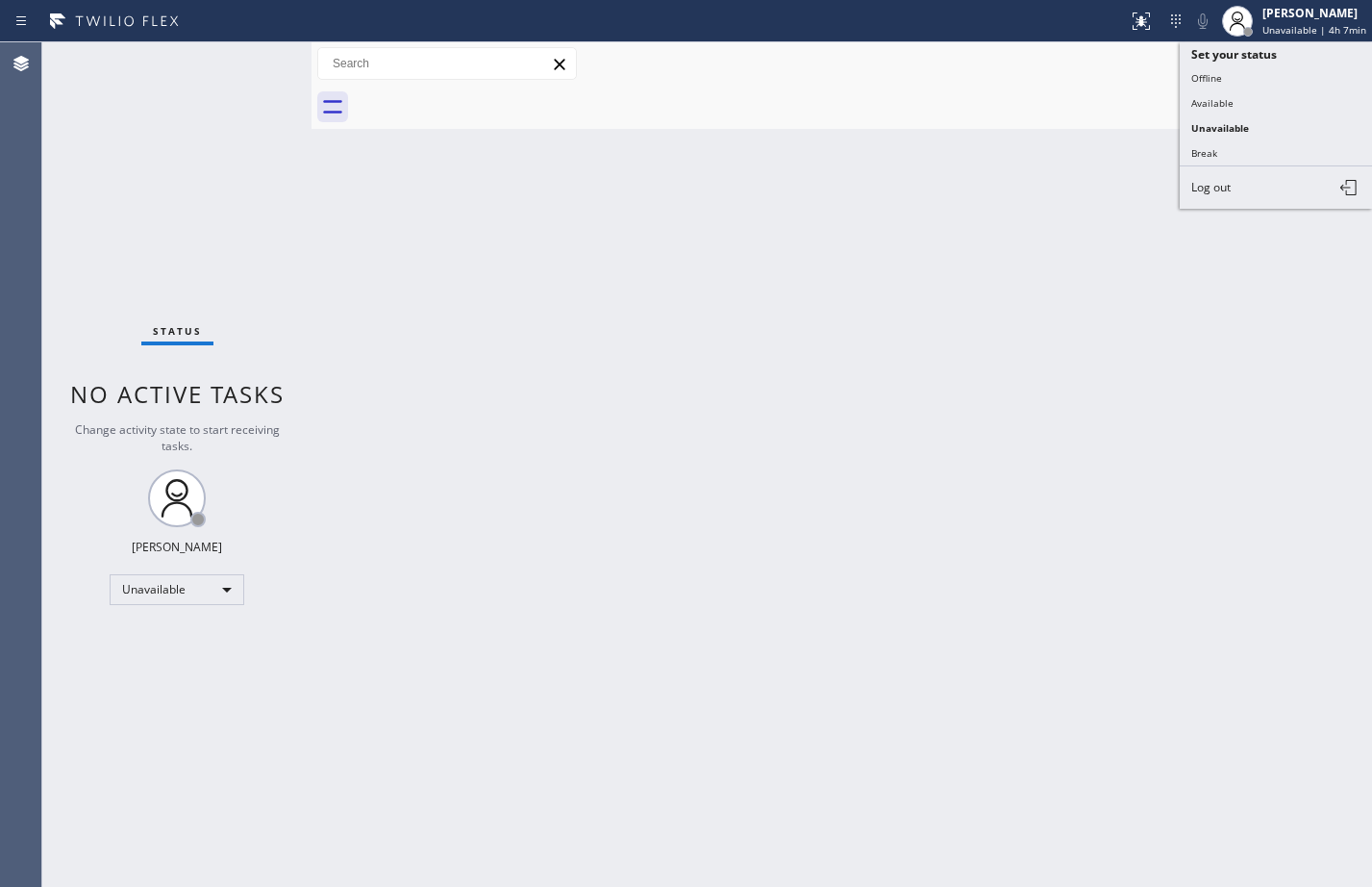
click at [866, 190] on div "Back to Dashboard Change Sender ID Customers Technicians Select a contact Outbo…" at bounding box center [841, 464] width 1060 height 845
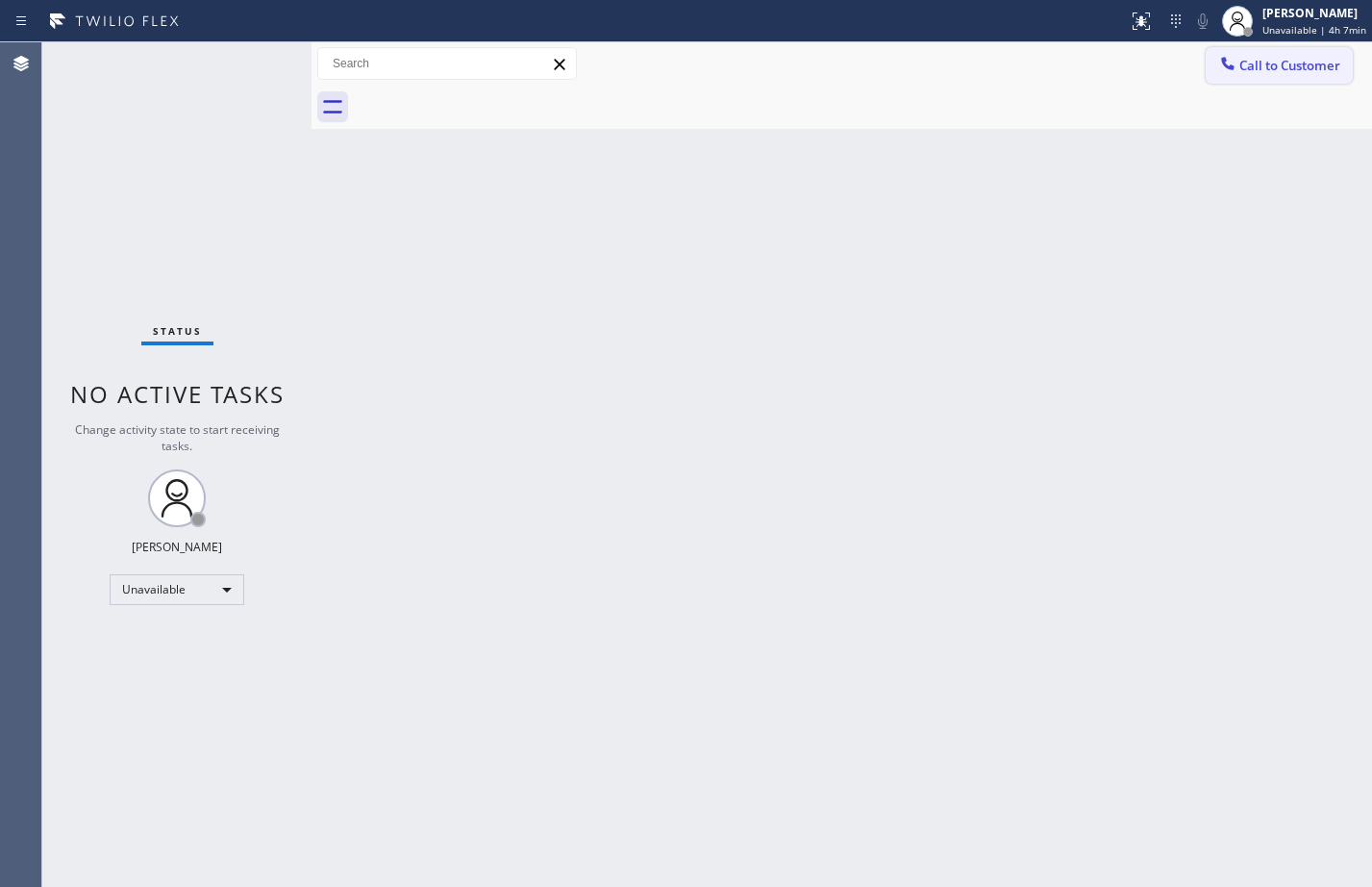
click at [1283, 77] on button "Call to Customer" at bounding box center [1279, 66] width 147 height 37
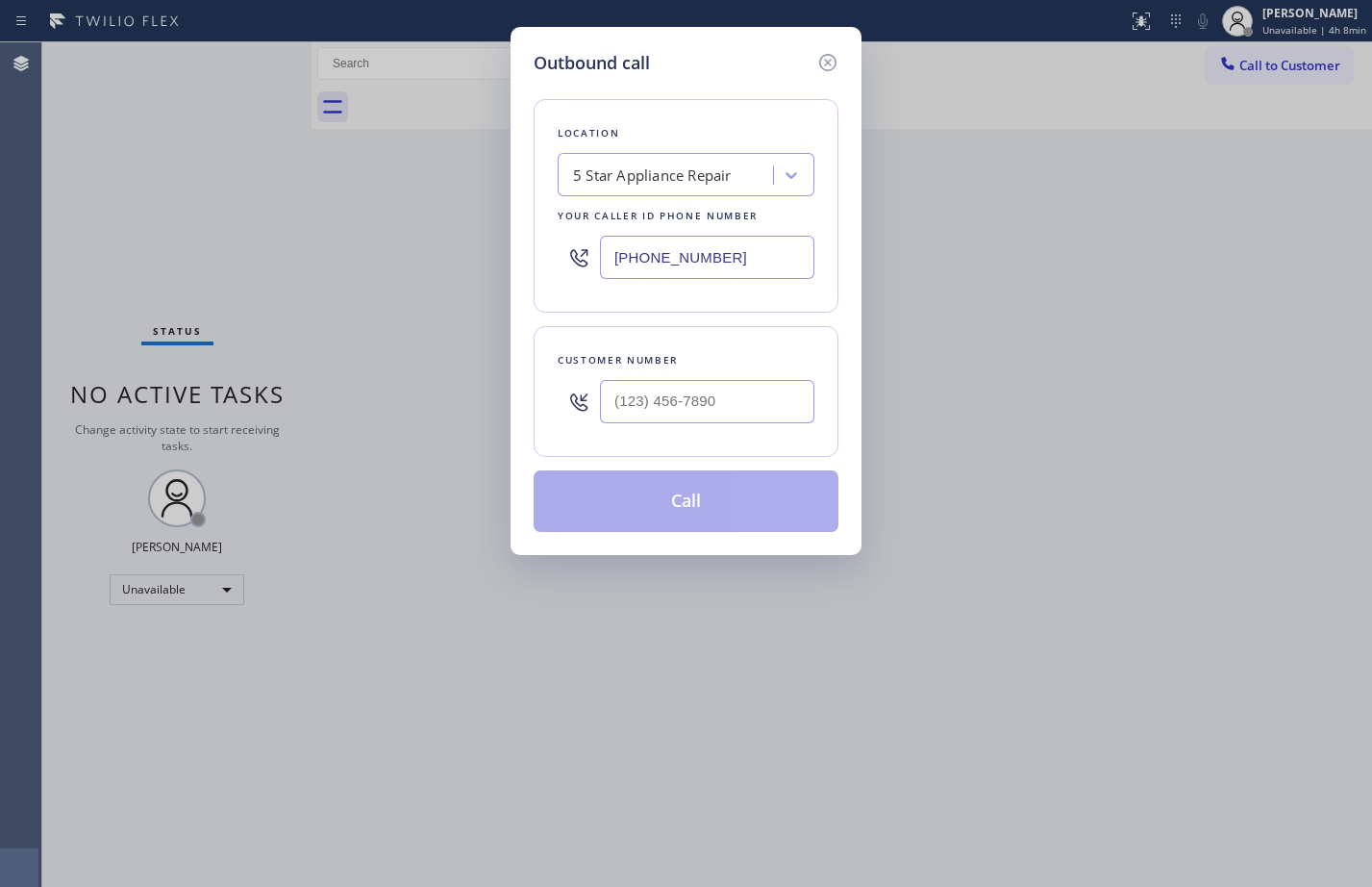
click at [684, 411] on input "text" at bounding box center [707, 402] width 214 height 43
paste input "602) 699-2223"
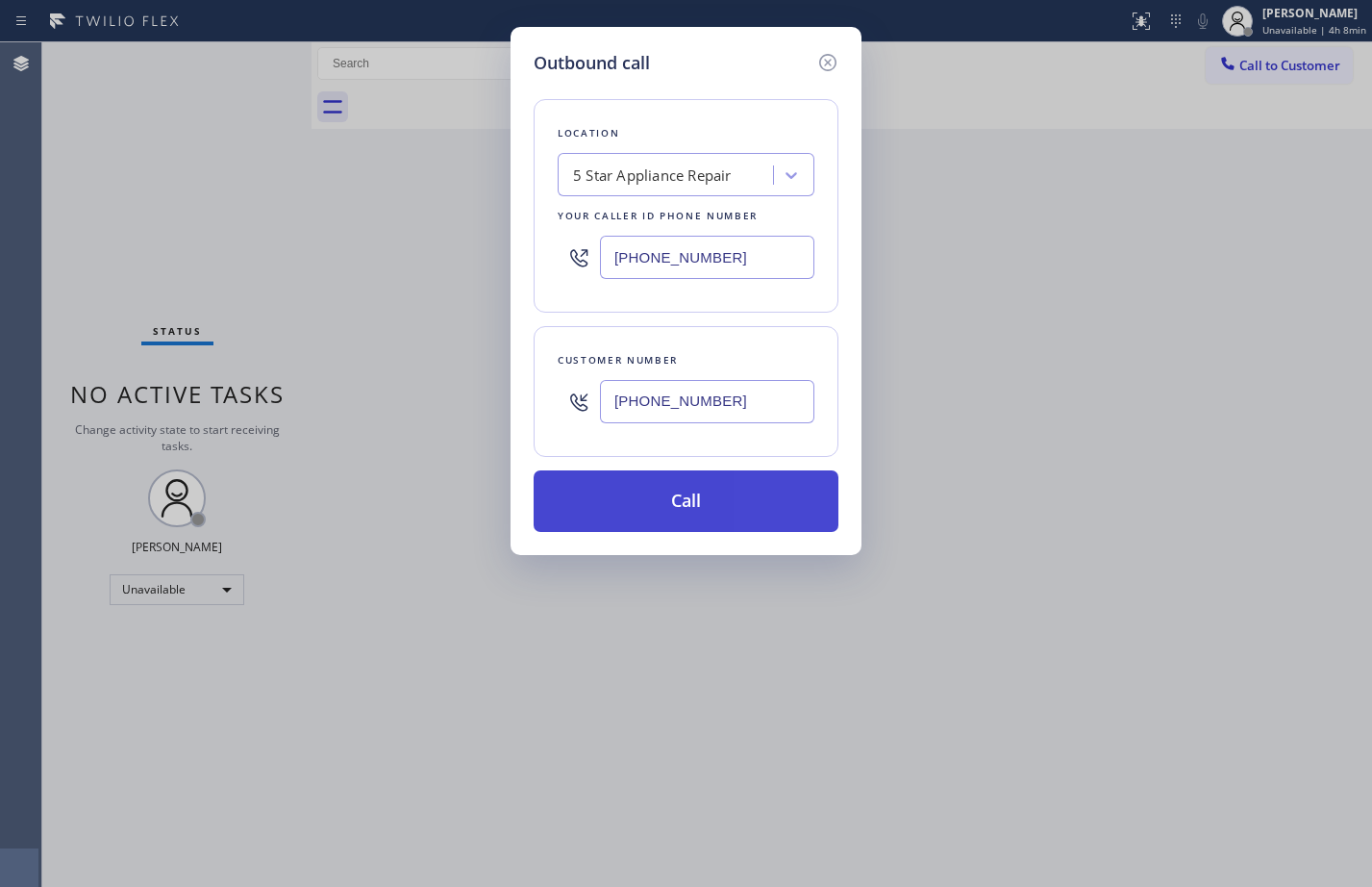
type input "(602) 699-2223"
click at [625, 508] on button "Call" at bounding box center [686, 501] width 305 height 62
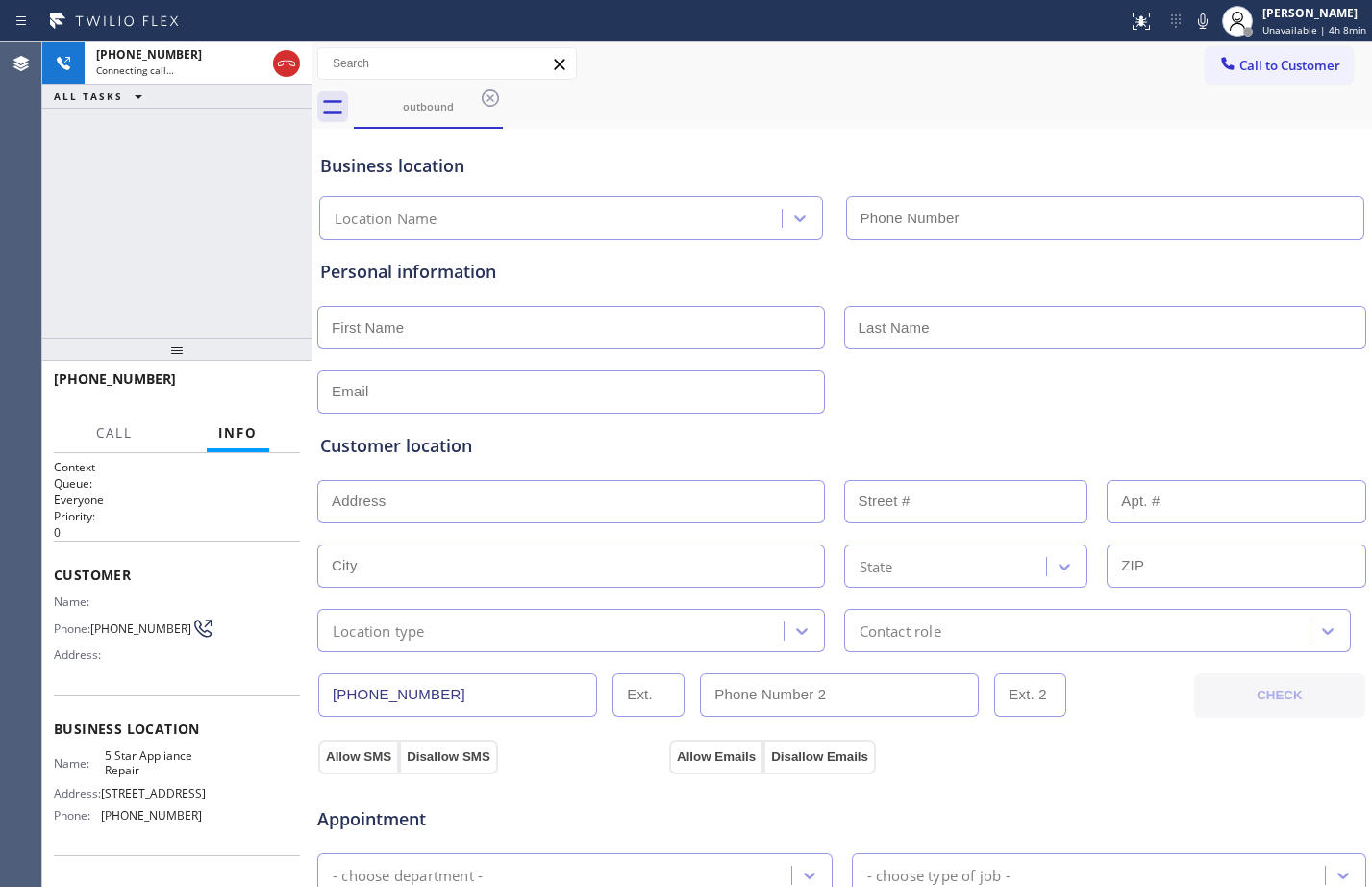
type input "(855) 731-4952"
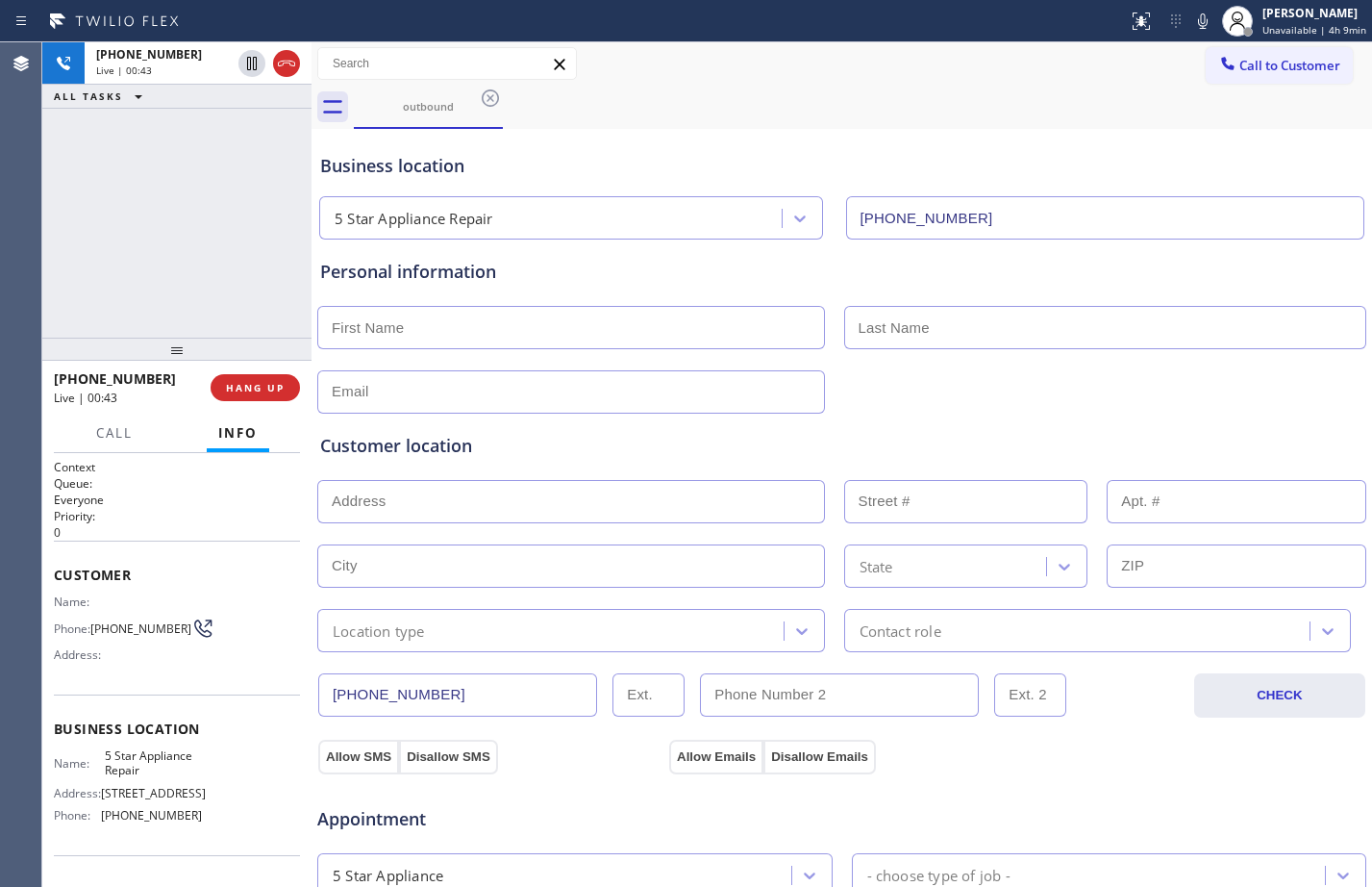
click at [64, 238] on div "+16026992223 Live | 00:43 ALL TASKS ALL TASKS ACTIVE TASKS TASKS IN WRAP UP" at bounding box center [177, 190] width 269 height 295
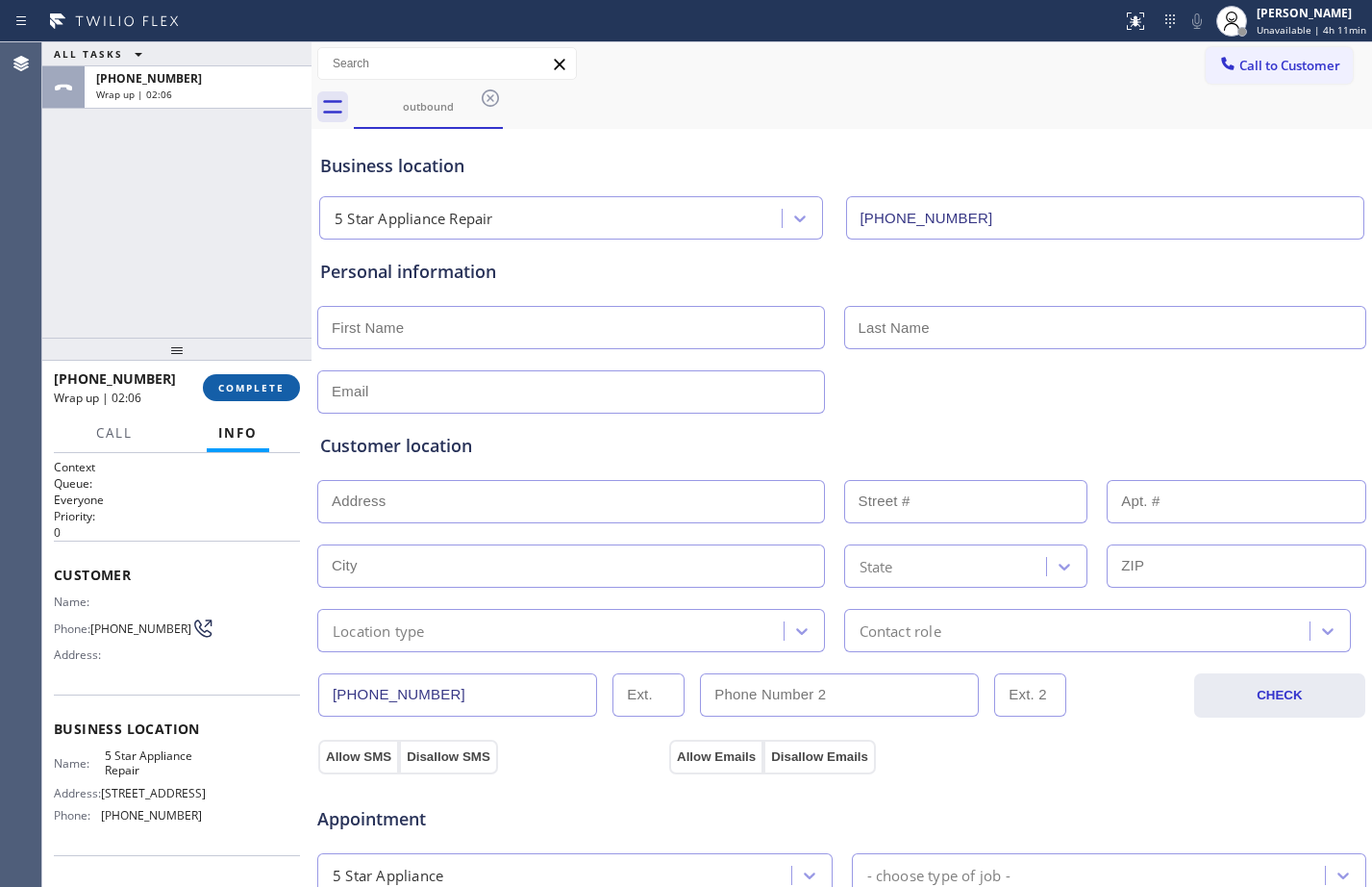
click at [274, 389] on span "COMPLETE" at bounding box center [251, 388] width 67 height 14
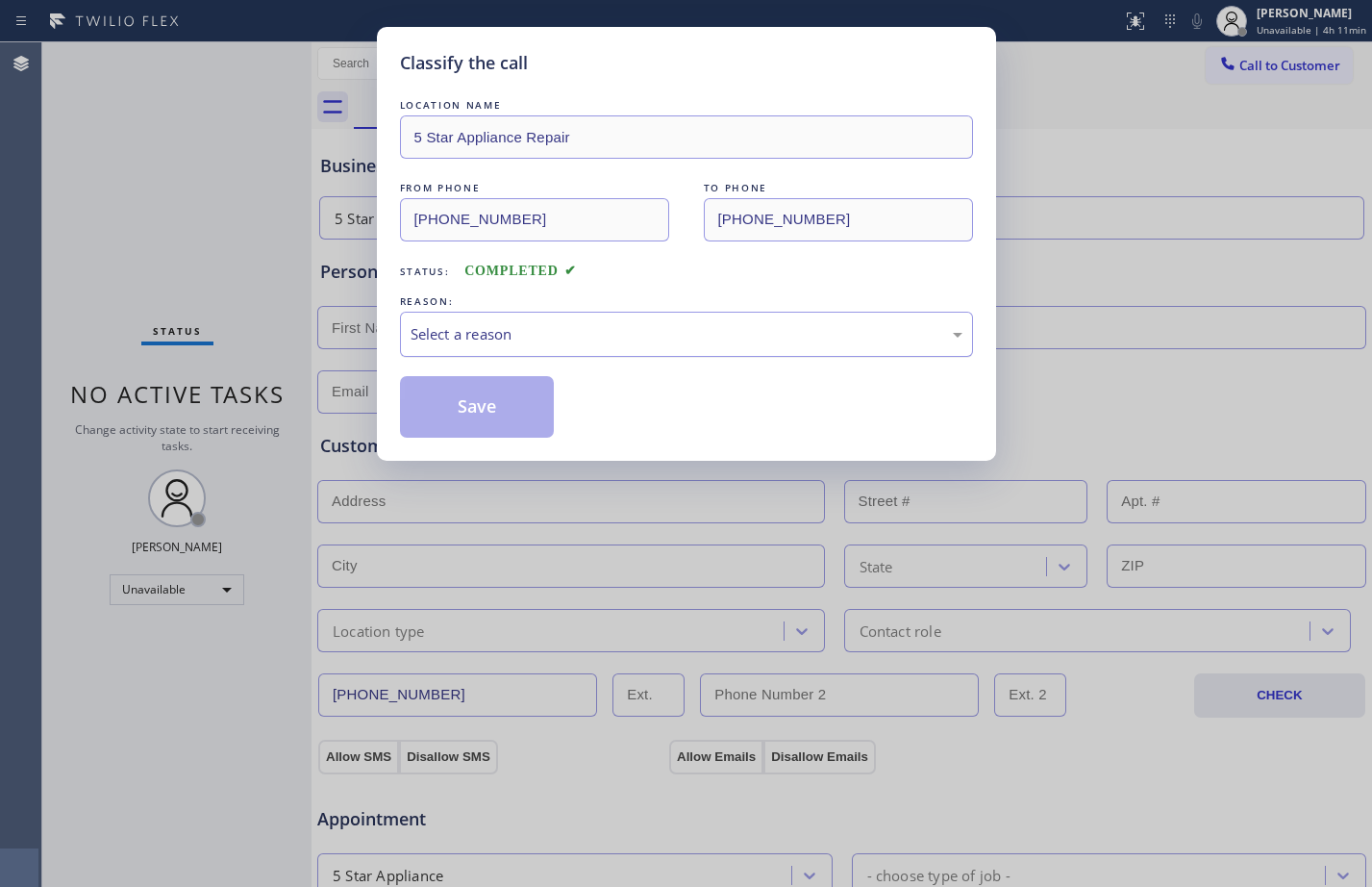
click at [630, 325] on div "Select a reason" at bounding box center [687, 334] width 552 height 22
click at [473, 408] on button "Save" at bounding box center [478, 407] width 154 height 62
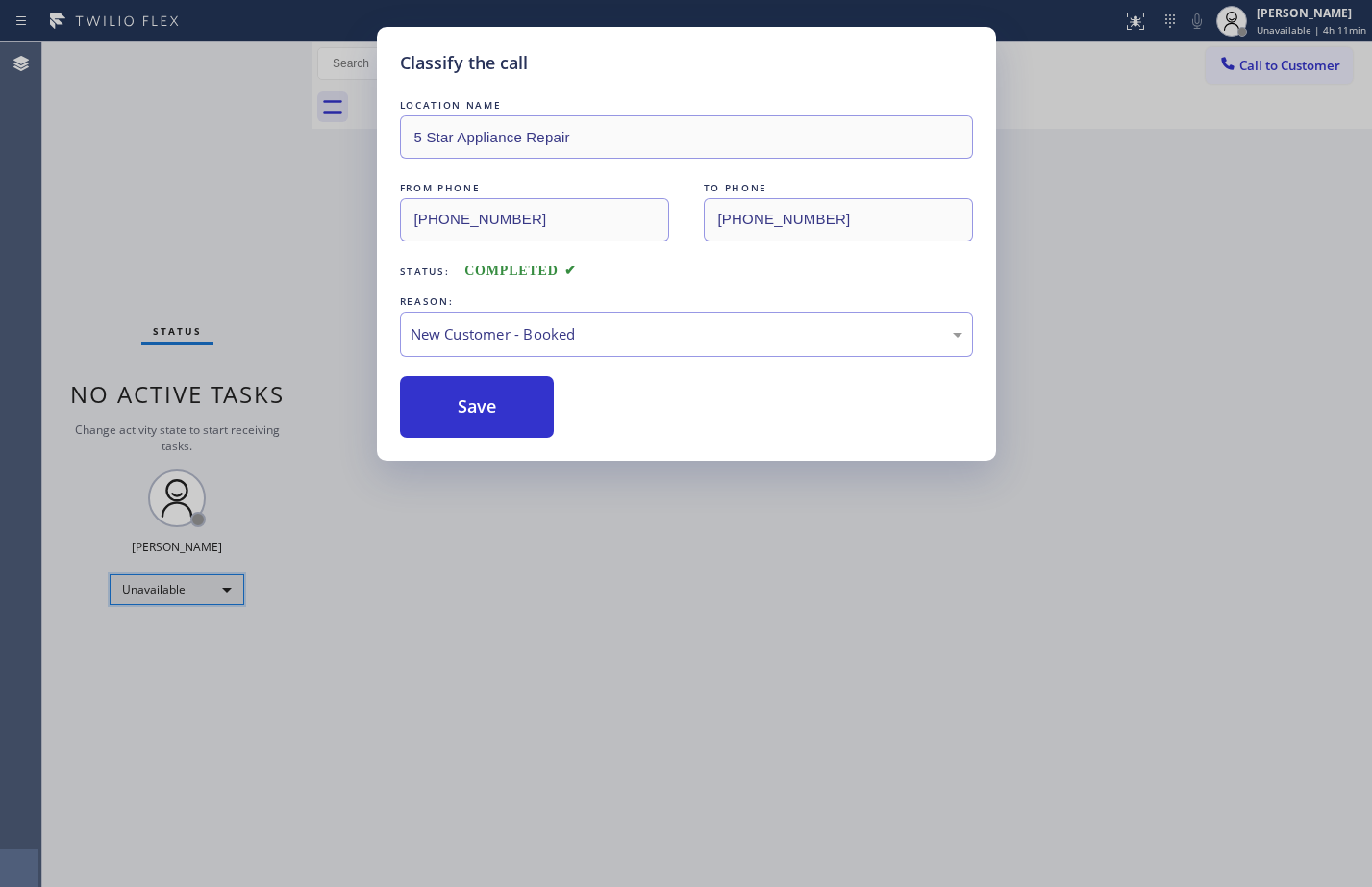
click at [164, 602] on div "Unavailable" at bounding box center [178, 590] width 135 height 31
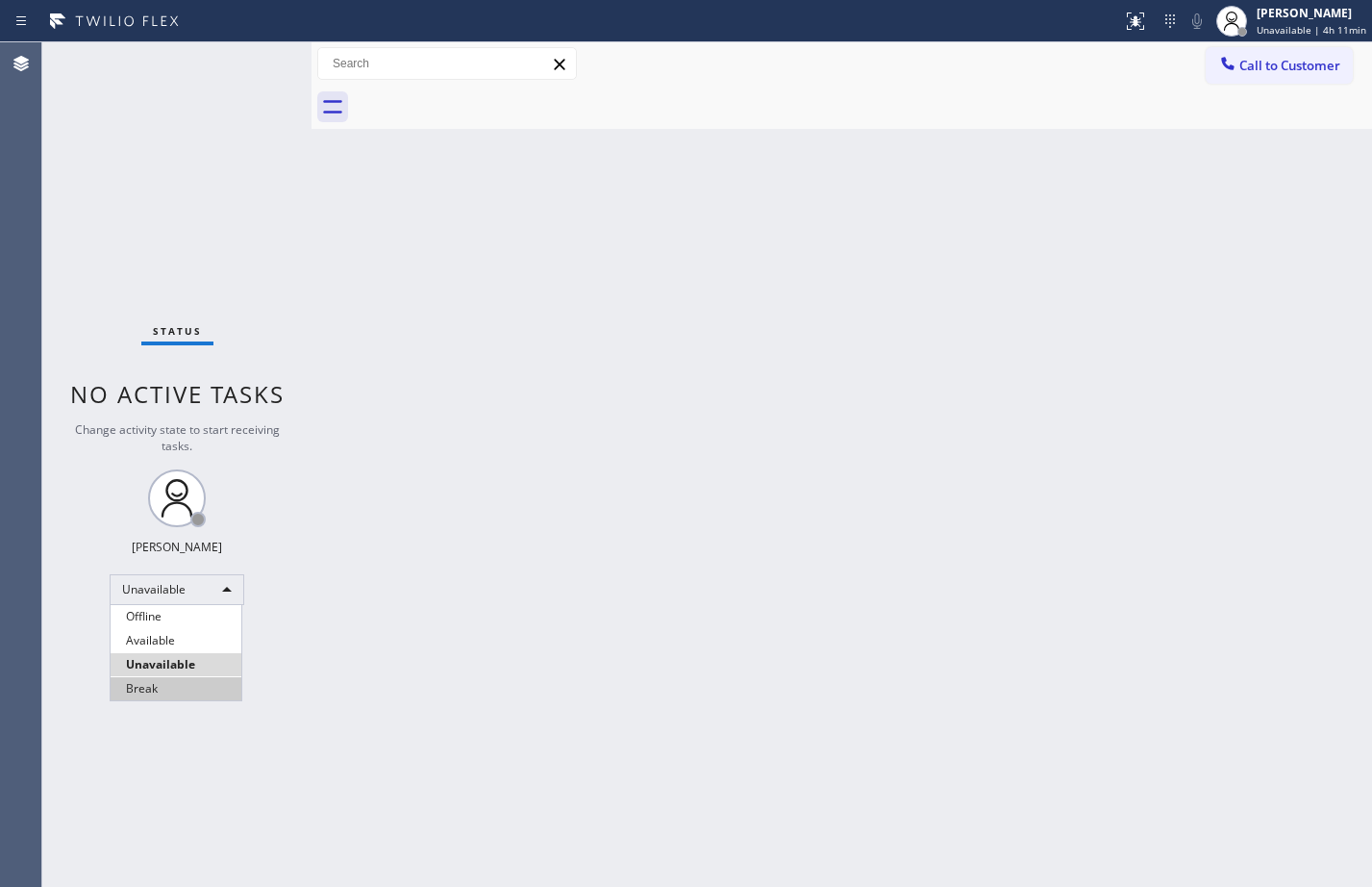
click at [178, 683] on li "Break" at bounding box center [177, 689] width 131 height 23
